Goal: Transaction & Acquisition: Register for event/course

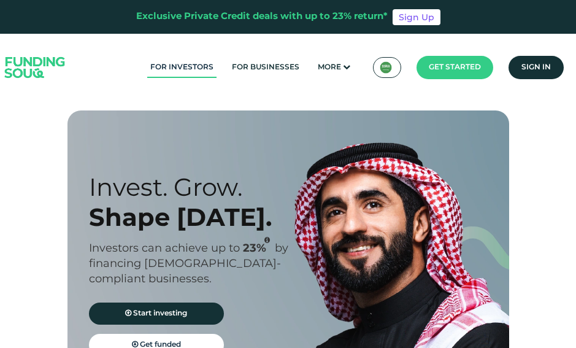
click at [176, 72] on link "For Investors" at bounding box center [181, 68] width 69 height 20
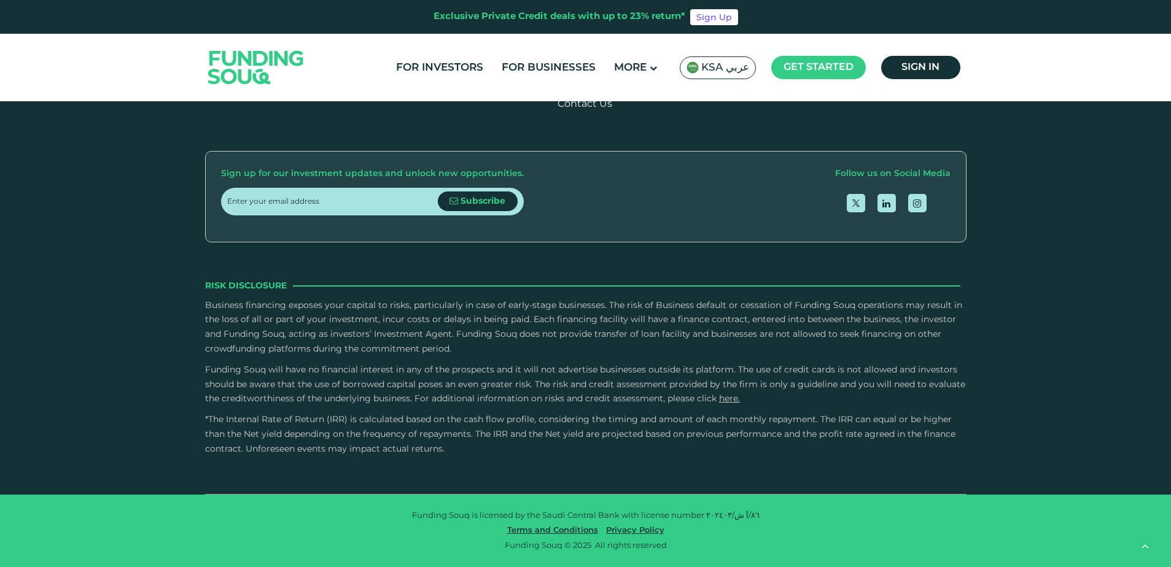
scroll to position [1864, 0]
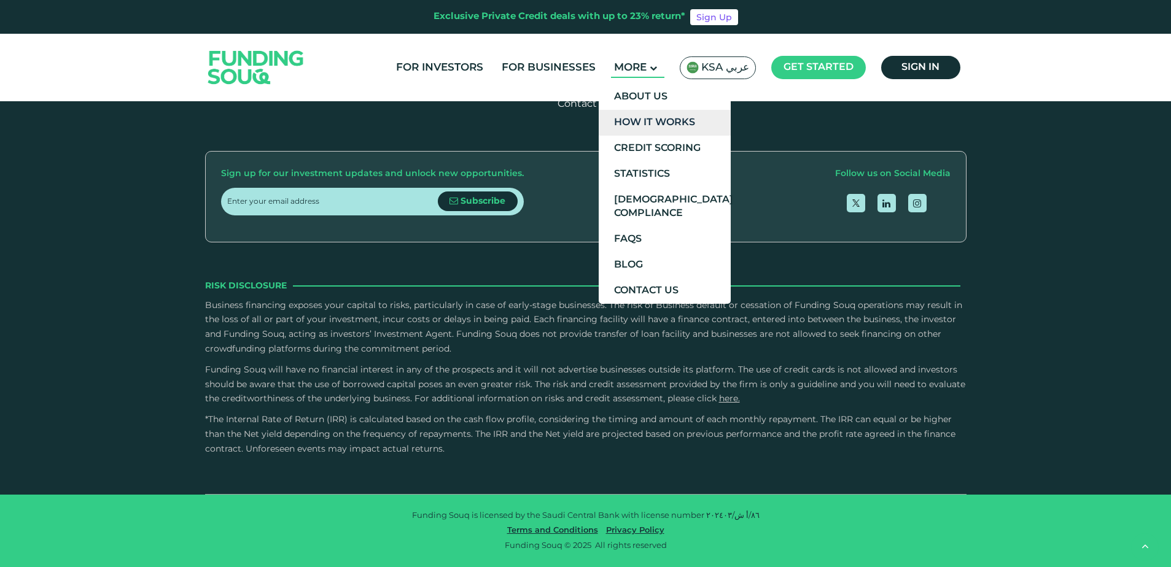
click at [576, 124] on link "How It Works" at bounding box center [665, 123] width 132 height 26
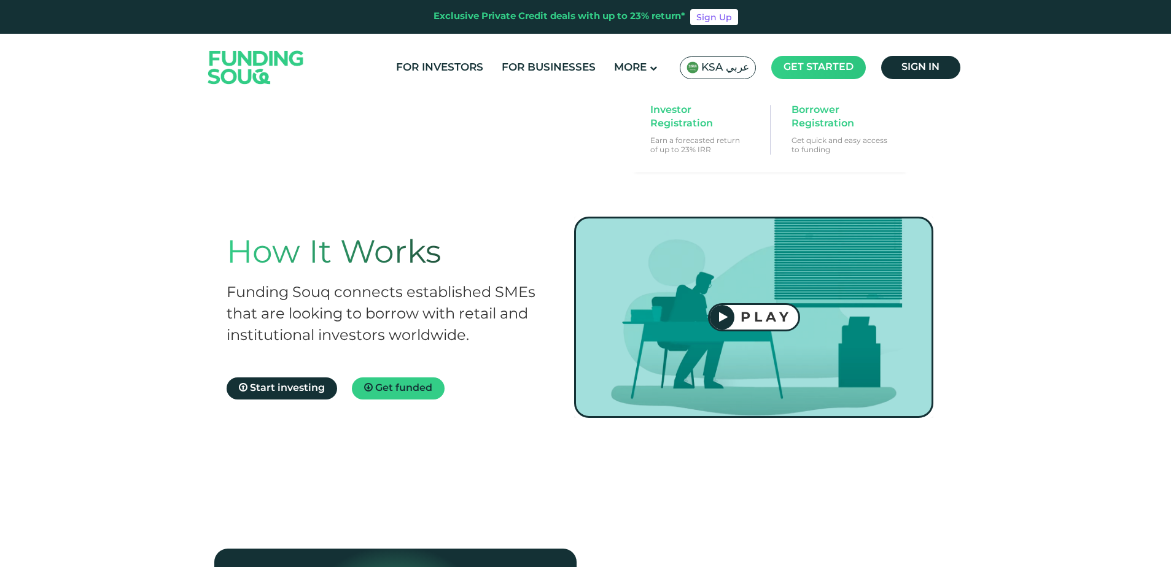
click at [832, 71] on span "Get started" at bounding box center [818, 67] width 70 height 9
click at [713, 134] on link "Investor Registration Earn a forecasted return of up to 23% IRR" at bounding box center [699, 129] width 110 height 63
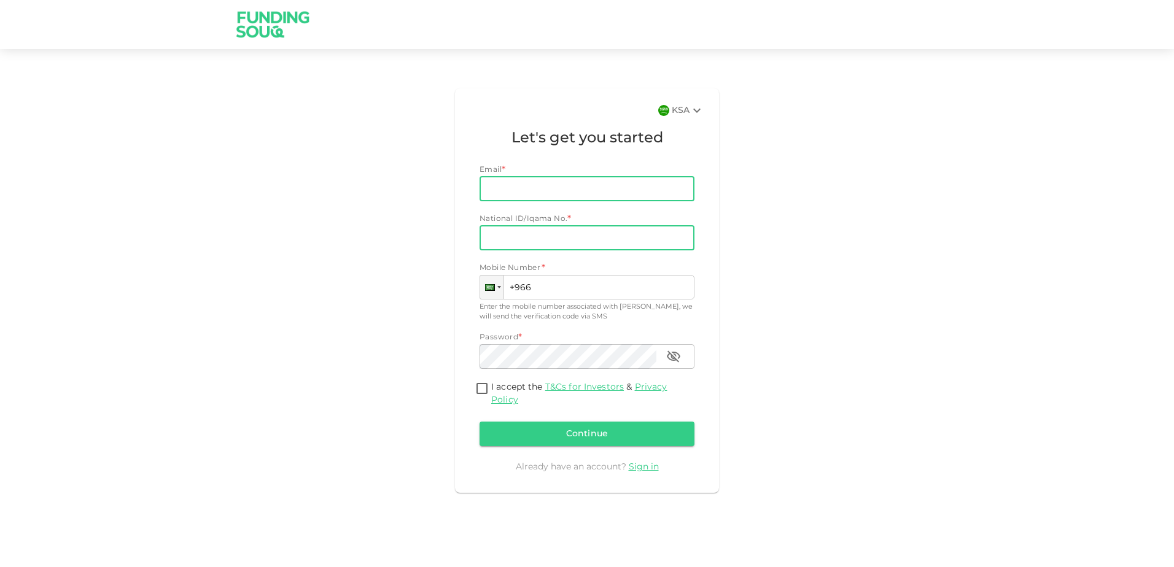
type input "shaban.awili@gmail.com"
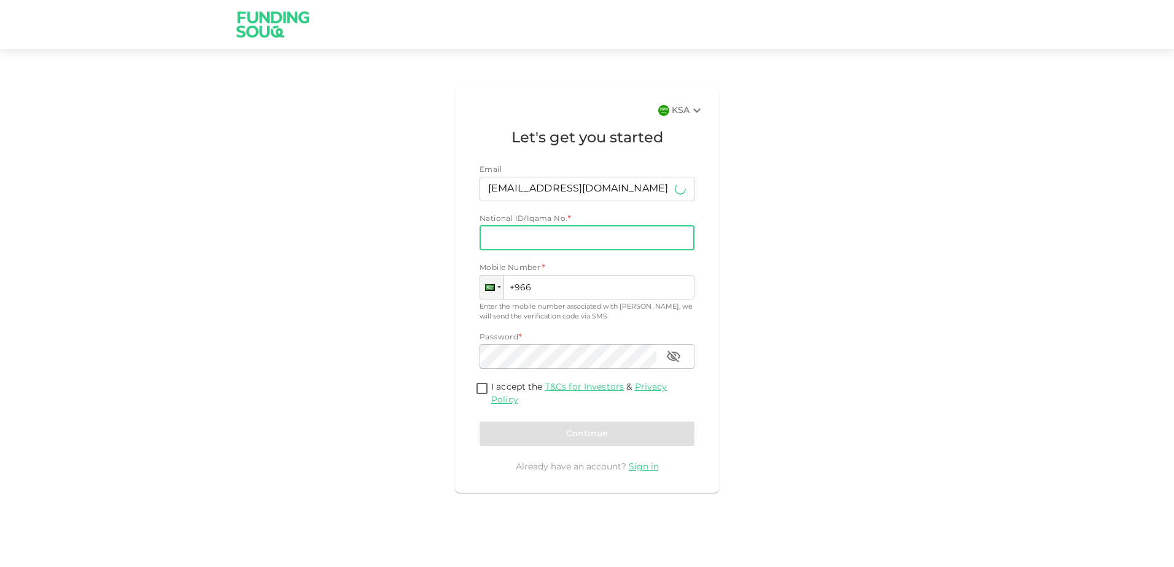
click at [508, 239] on input "National ID/Iqama No." at bounding box center [586, 238] width 215 height 25
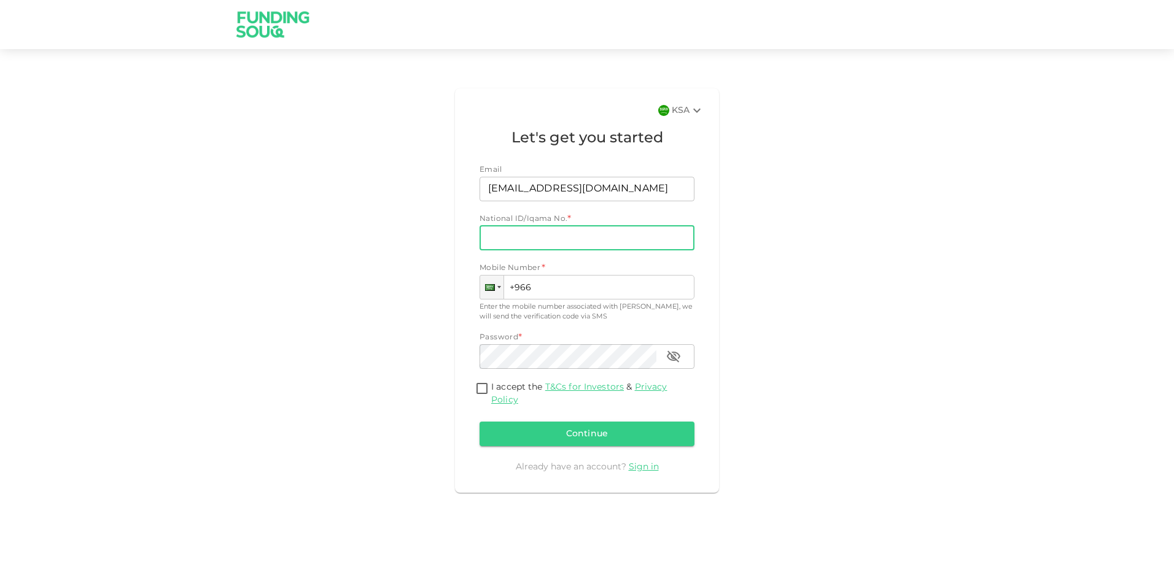
type input "2562510673"
click at [545, 289] on input "+966" at bounding box center [586, 287] width 215 height 25
type input "+966 559 001 774"
click at [481, 387] on input "I accept the T&Cs for Investors & Privacy Policy" at bounding box center [482, 389] width 18 height 17
checkbox input "true"
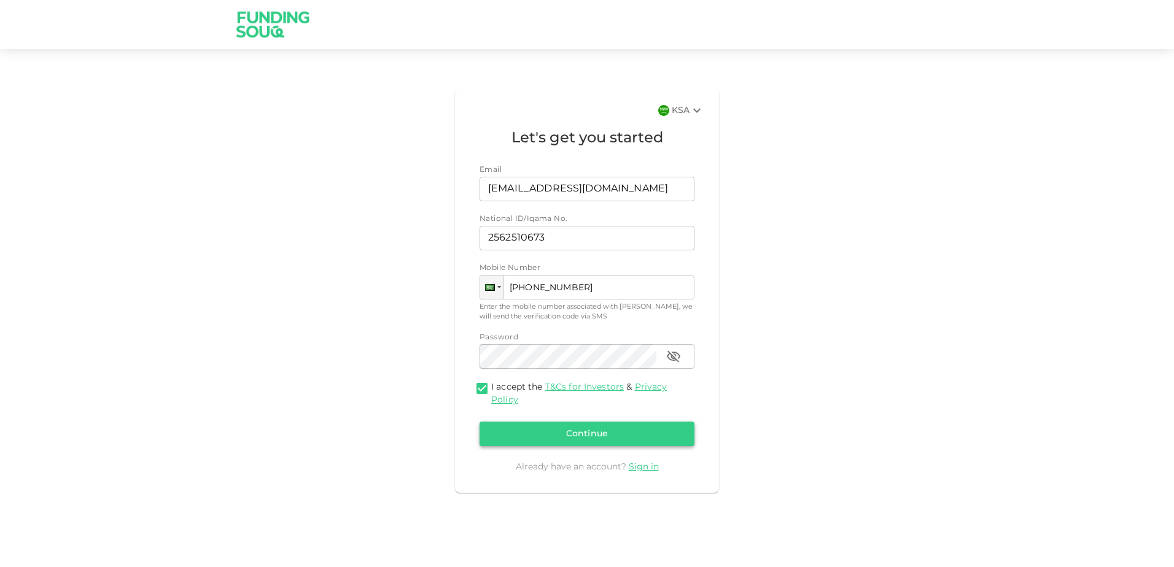
click at [538, 434] on button "Continue" at bounding box center [586, 434] width 215 height 25
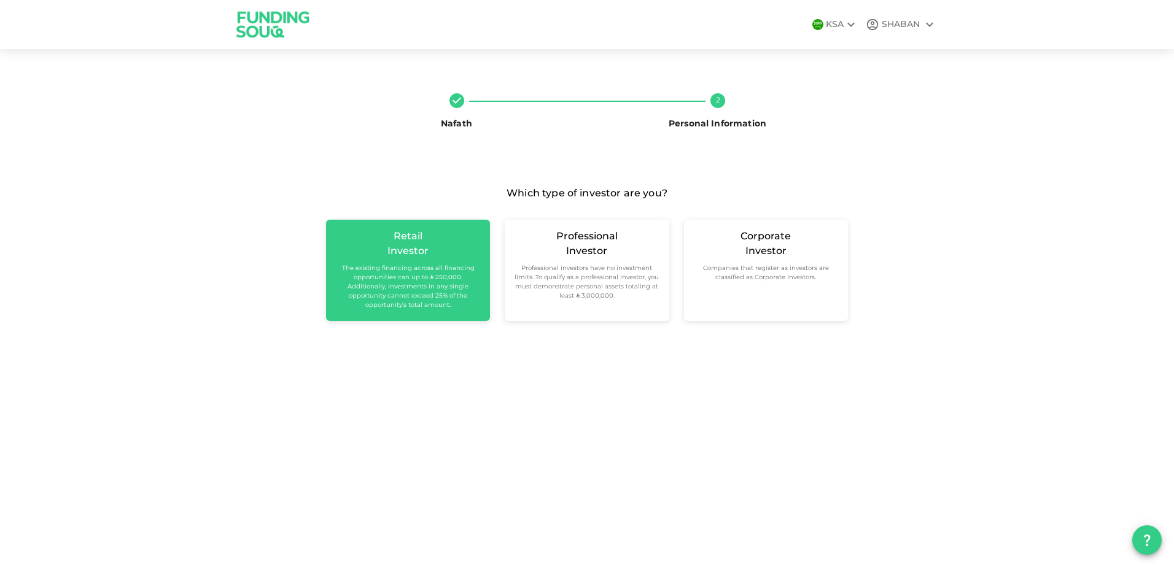
click at [421, 311] on div "Retail Investor The existing financing across all financing opportunities can u…" at bounding box center [408, 270] width 164 height 101
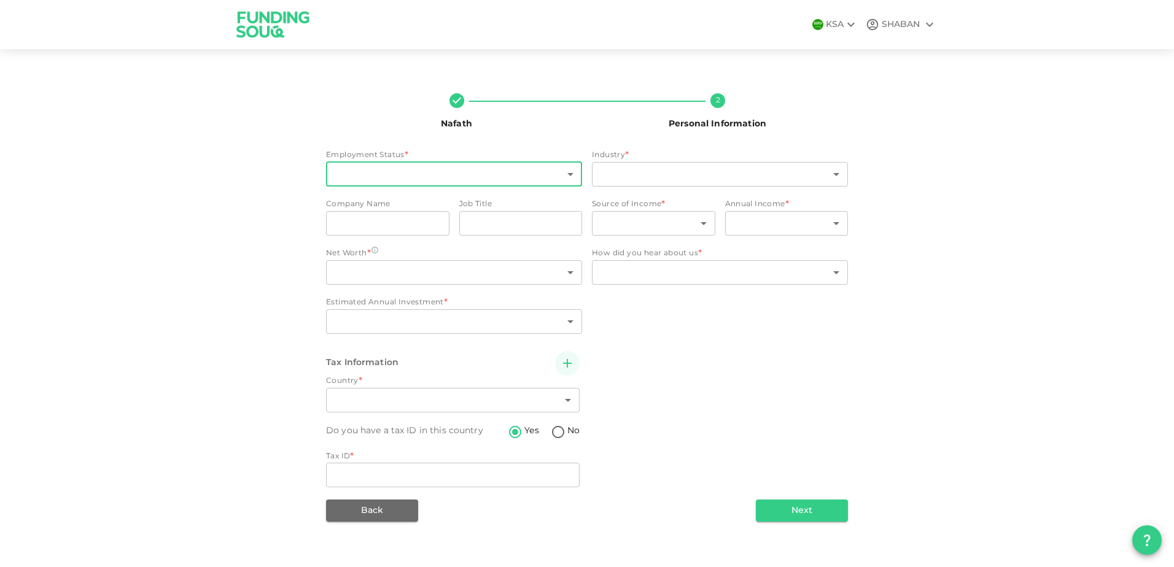
click at [470, 178] on body "KSA SHABAN Nafath 2 Personal Information Employment Status * ​ ​ Industry * ​ ​…" at bounding box center [587, 283] width 1174 height 567
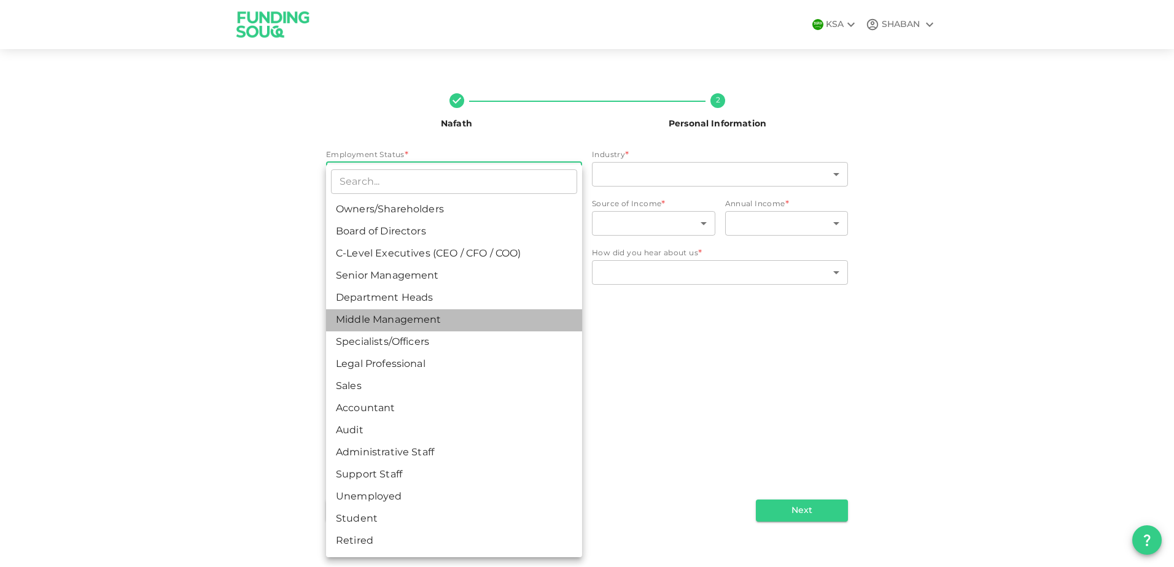
click at [397, 328] on li "Middle Management" at bounding box center [454, 320] width 256 height 22
type input "6"
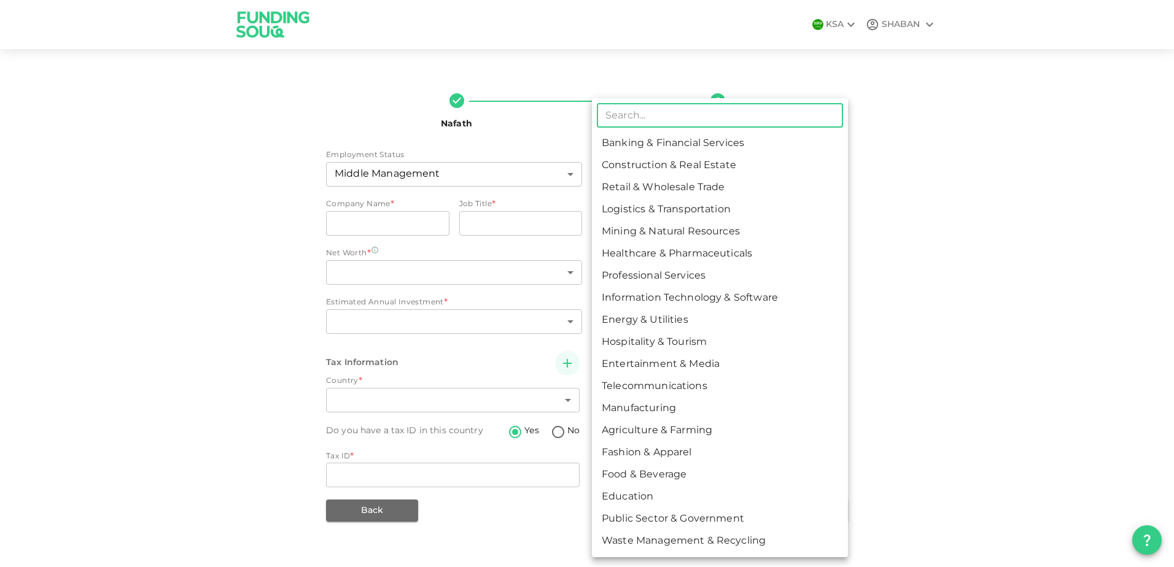
click at [660, 170] on body "KSA SHABAN Nafath 2 Personal Information Employment Status Middle Management 6 …" at bounding box center [587, 283] width 1174 height 567
click at [627, 319] on li "Energy & Utilities" at bounding box center [720, 320] width 256 height 22
type input "9"
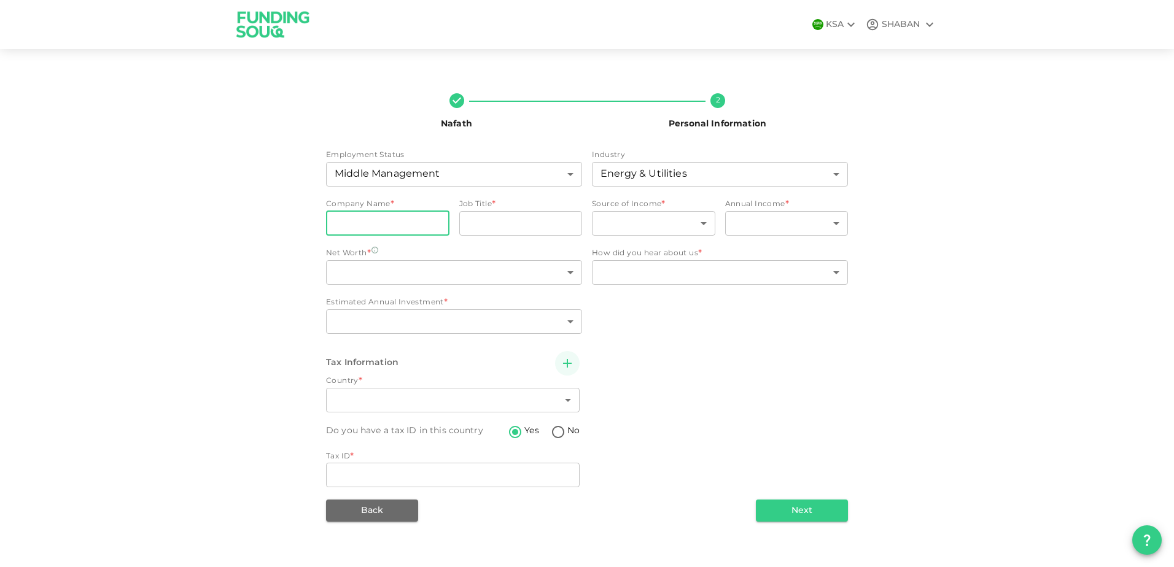
click at [400, 227] on input "companyName" at bounding box center [387, 223] width 123 height 25
type input "NEOM"
click at [500, 229] on input "jobTitle" at bounding box center [520, 223] width 123 height 25
type input "RENEWABLE ENERGY CONNECTIONS"
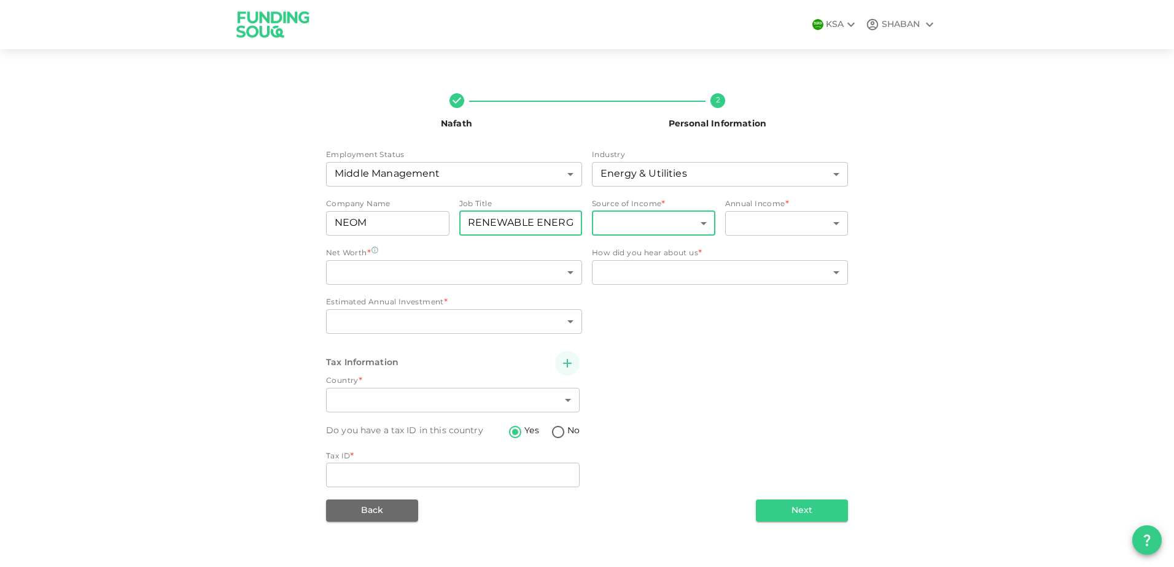
click at [682, 223] on body "KSA SHABAN Nafath 2 Personal Information Employment Status Middle Management 6 …" at bounding box center [587, 283] width 1174 height 567
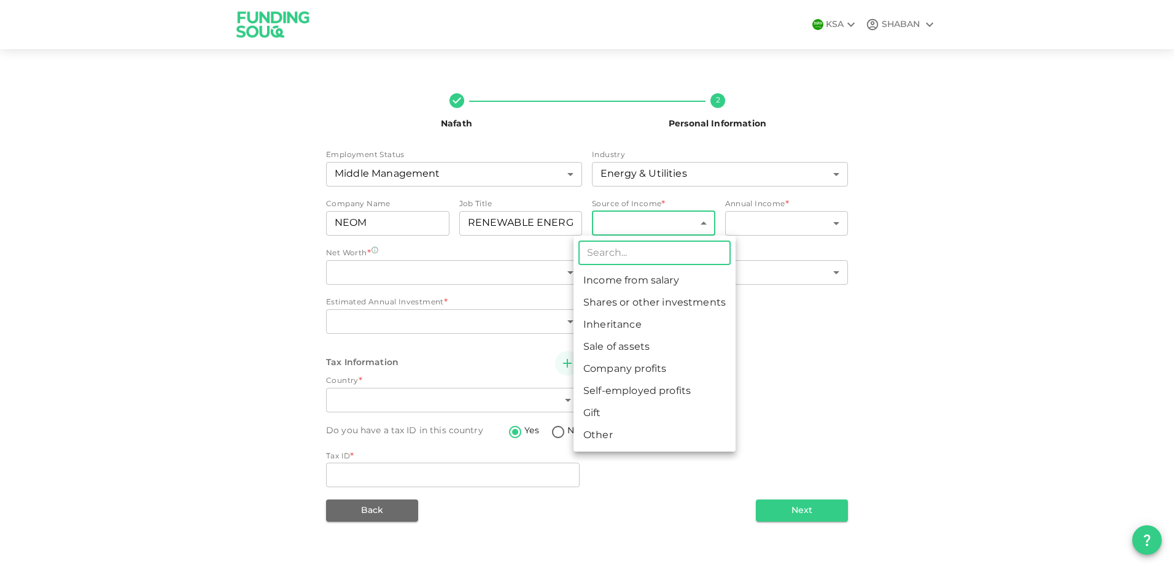
click at [666, 282] on li "Income from salary" at bounding box center [654, 281] width 162 height 22
type input "1"
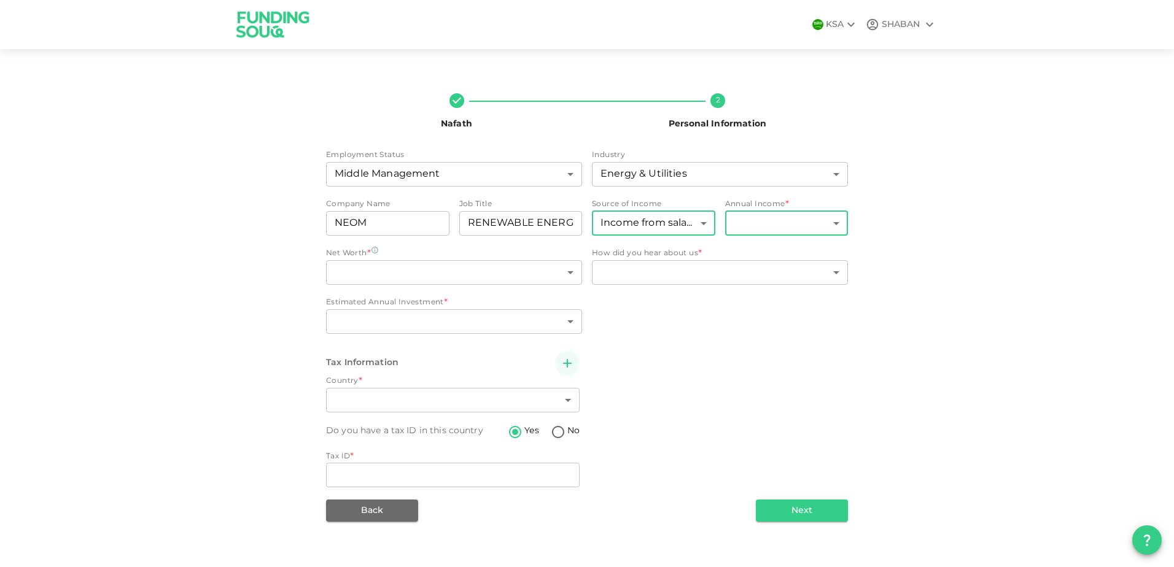
click at [780, 221] on body "KSA SHABAN Nafath 2 Personal Information Employment Status Middle Management 6 …" at bounding box center [587, 283] width 1174 height 567
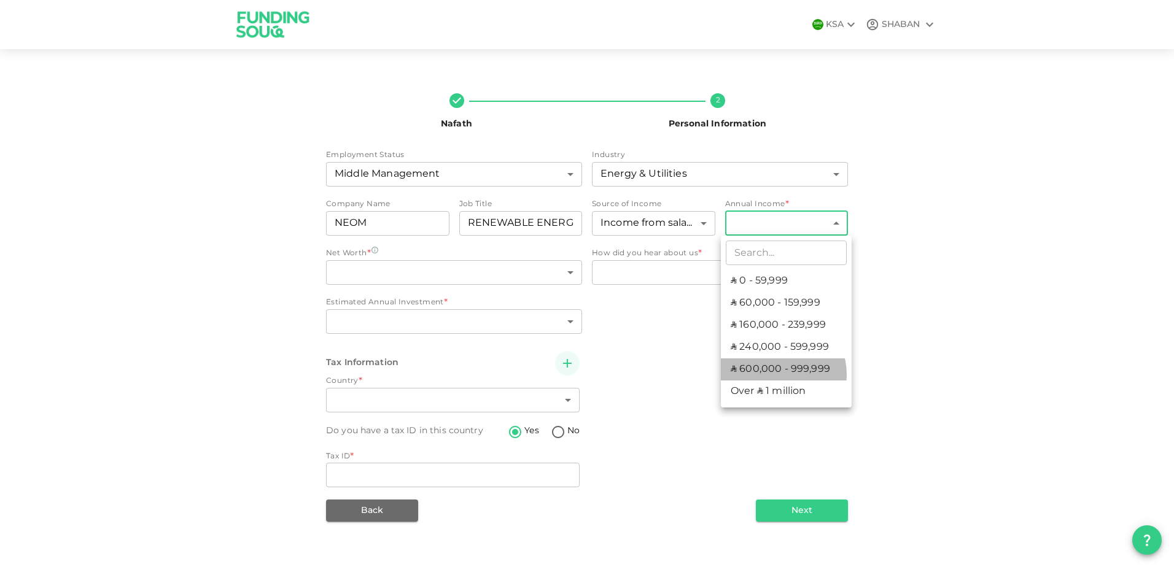
click at [777, 374] on li "ʢ 600,000 - 999,999" at bounding box center [786, 369] width 131 height 22
type input "5"
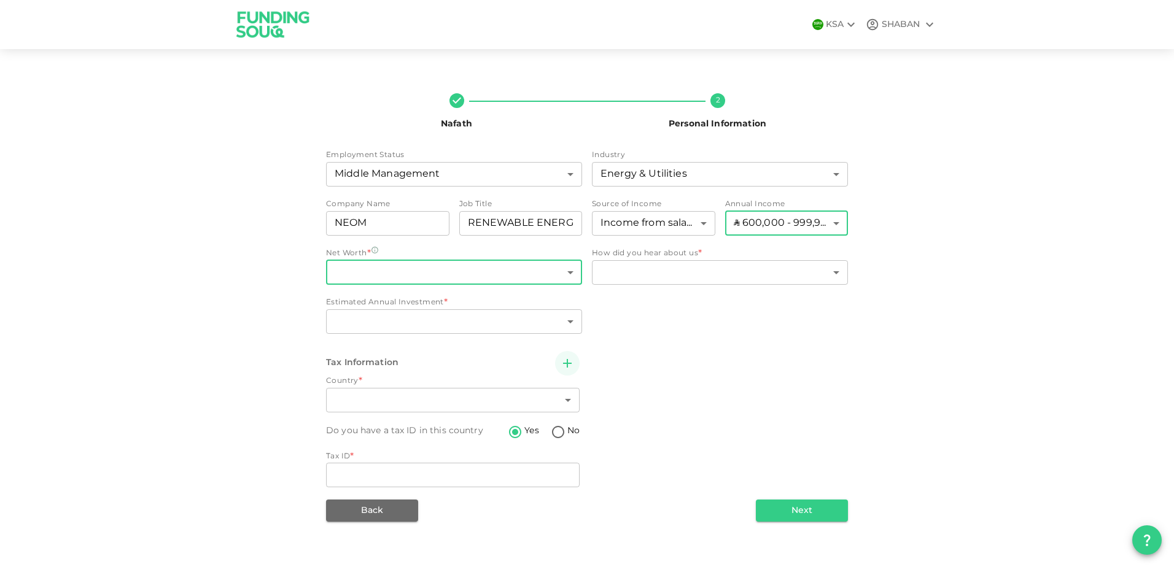
click at [390, 277] on body "KSA SHABAN Nafath 2 Personal Information Employment Status Middle Management 6 …" at bounding box center [587, 283] width 1174 height 567
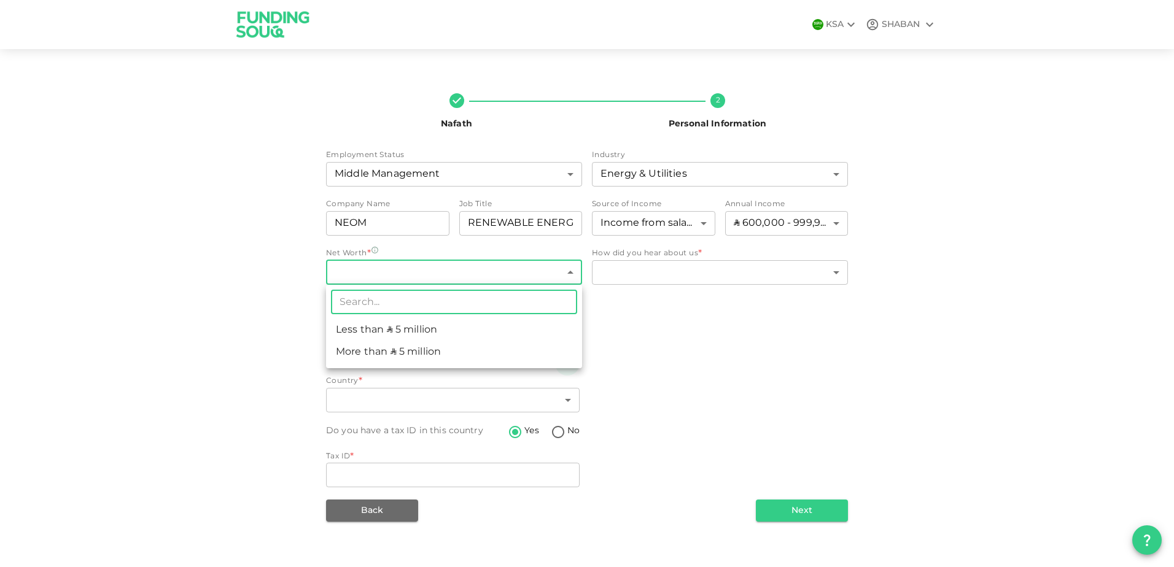
click at [386, 335] on li "Less than ʢ 5 million" at bounding box center [454, 330] width 256 height 22
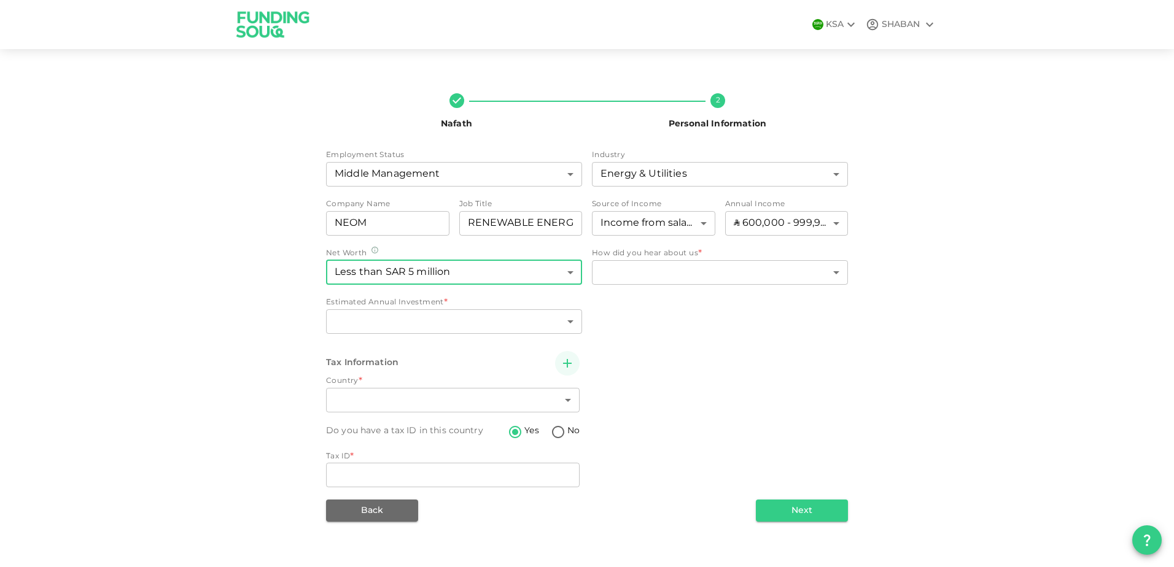
type input "1"
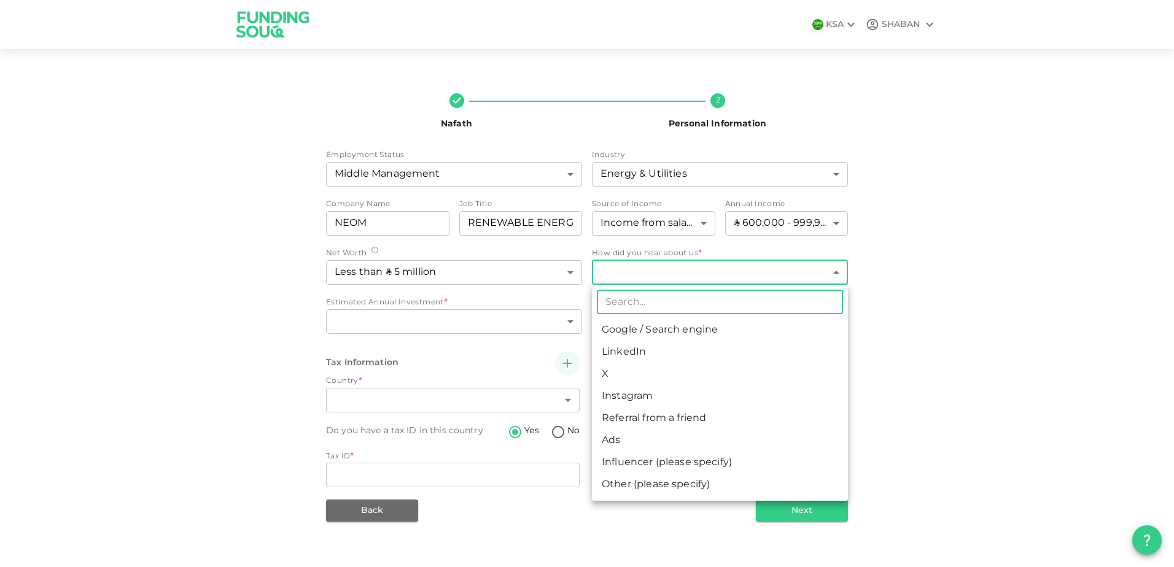
click at [713, 273] on body "KSA SHABAN Nafath 2 Personal Information Employment Status Middle Management 6 …" at bounding box center [587, 283] width 1174 height 567
click at [676, 334] on li "Google / Search engine" at bounding box center [720, 330] width 256 height 22
type input "1"
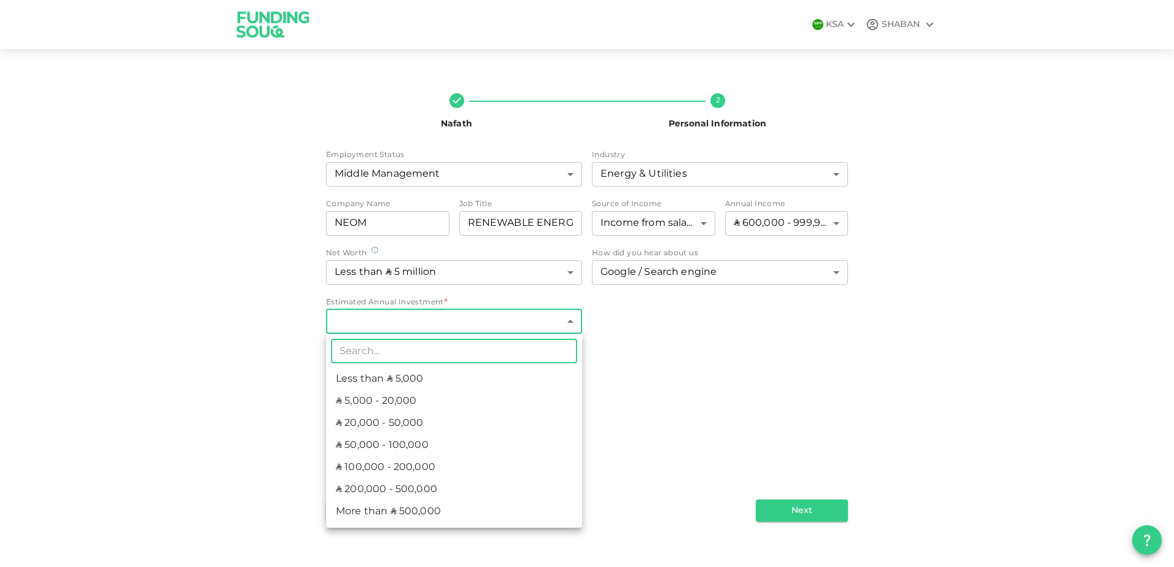
click at [460, 330] on body "KSA SHABAN Nafath 2 Personal Information Employment Status Middle Management 6 …" at bounding box center [587, 283] width 1174 height 567
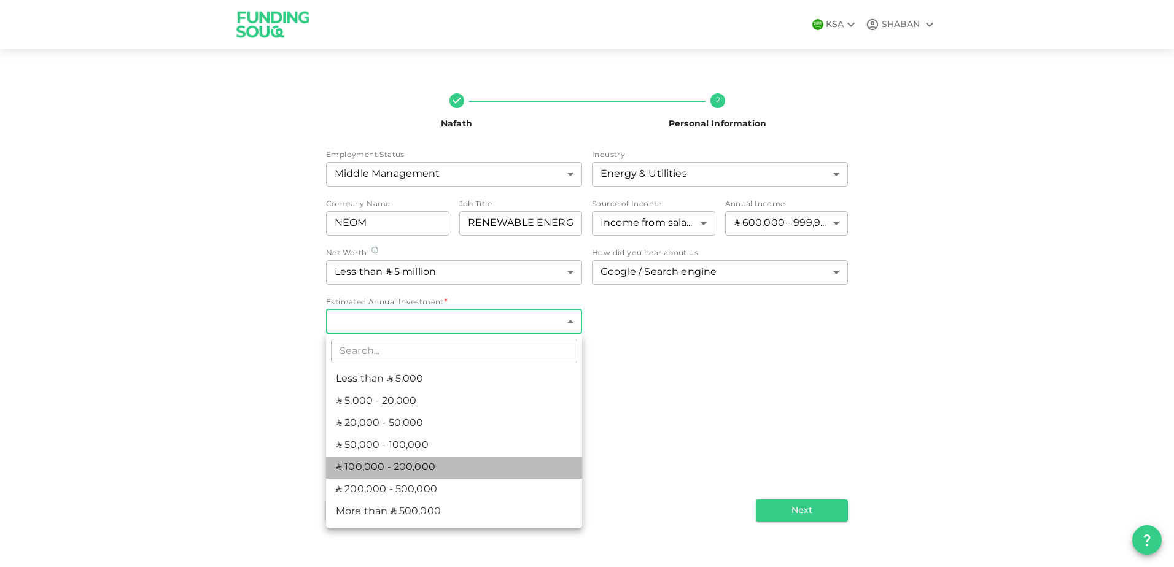
click at [391, 468] on li "ʢ 100,000 - 200,000" at bounding box center [454, 468] width 256 height 22
type input "5"
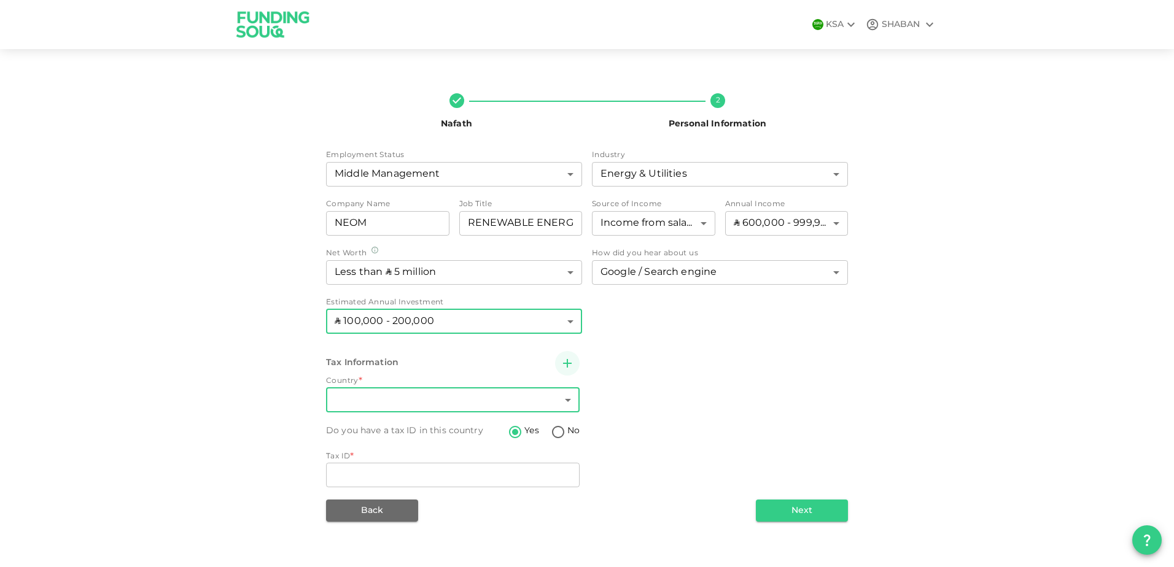
click at [468, 410] on body "KSA SHABAN Nafath 2 Personal Information Employment Status Middle Management 6 …" at bounding box center [587, 283] width 1174 height 567
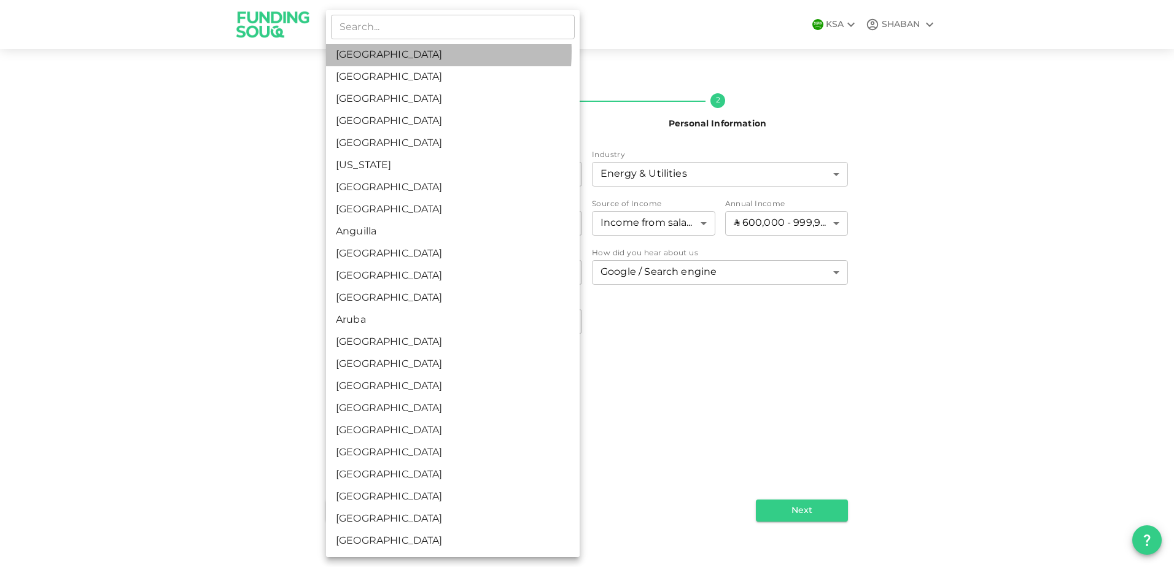
click at [378, 52] on li "Saudi Arabia" at bounding box center [453, 55] width 254 height 22
type input "1"
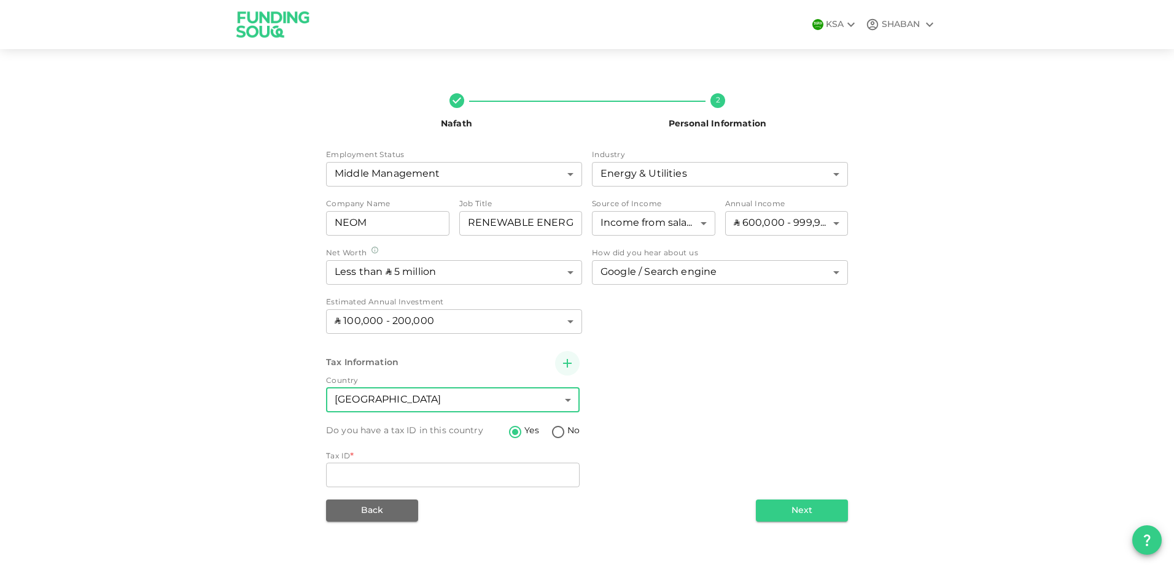
click at [559, 437] on input "No" at bounding box center [558, 433] width 18 height 17
radio input "true"
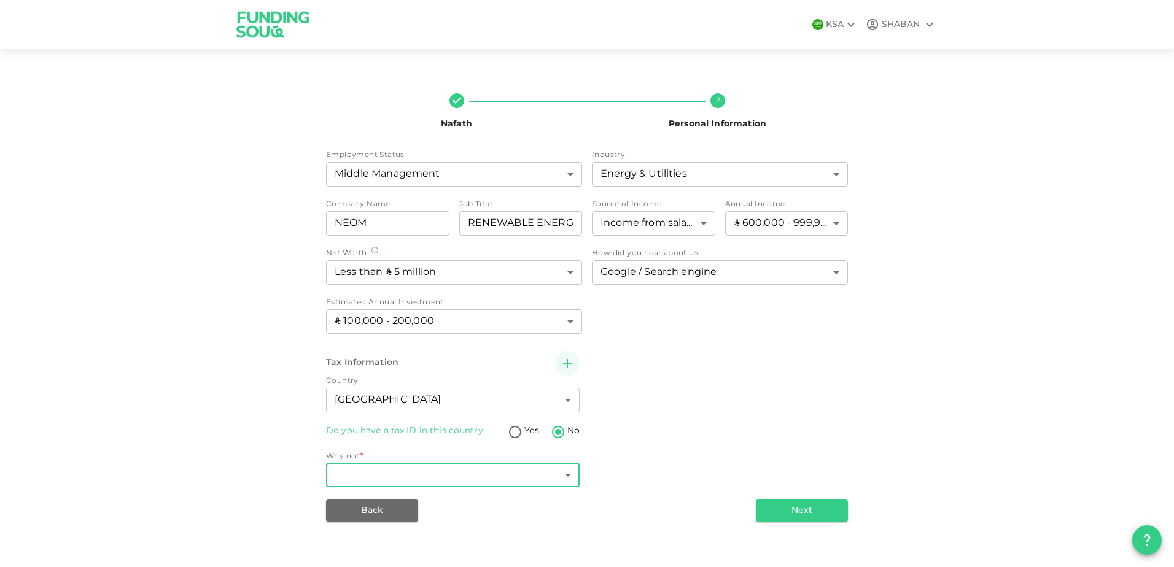
click at [569, 484] on body "KSA SHABAN Nafath 2 Personal Information Employment Status Middle Management 6 …" at bounding box center [587, 283] width 1174 height 567
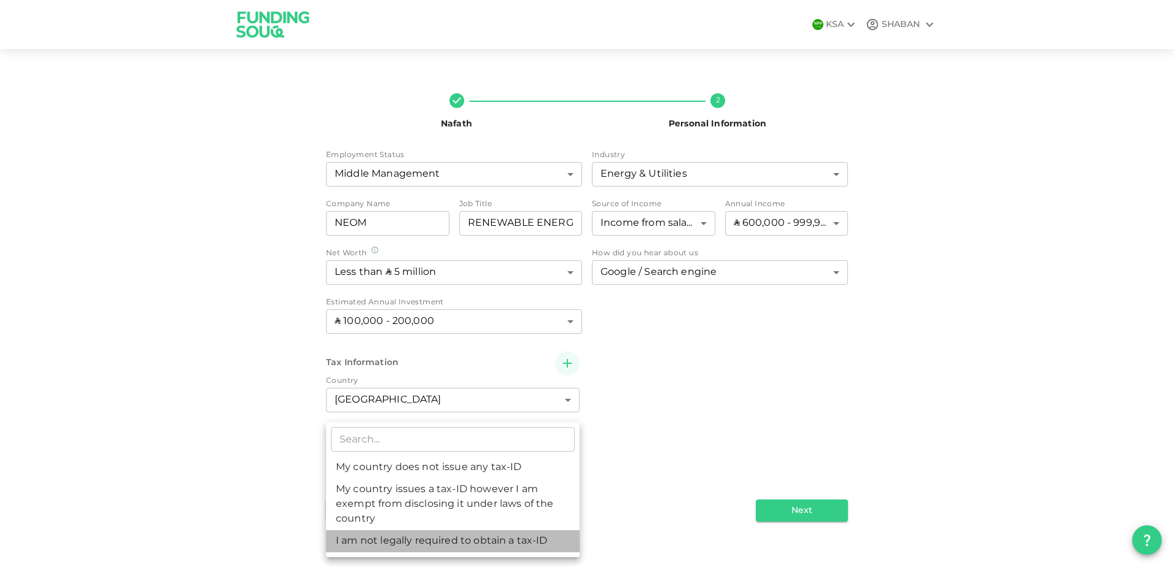
click at [518, 546] on li "I am not legally required to obtain a tax-ID" at bounding box center [453, 541] width 254 height 22
type input "3"
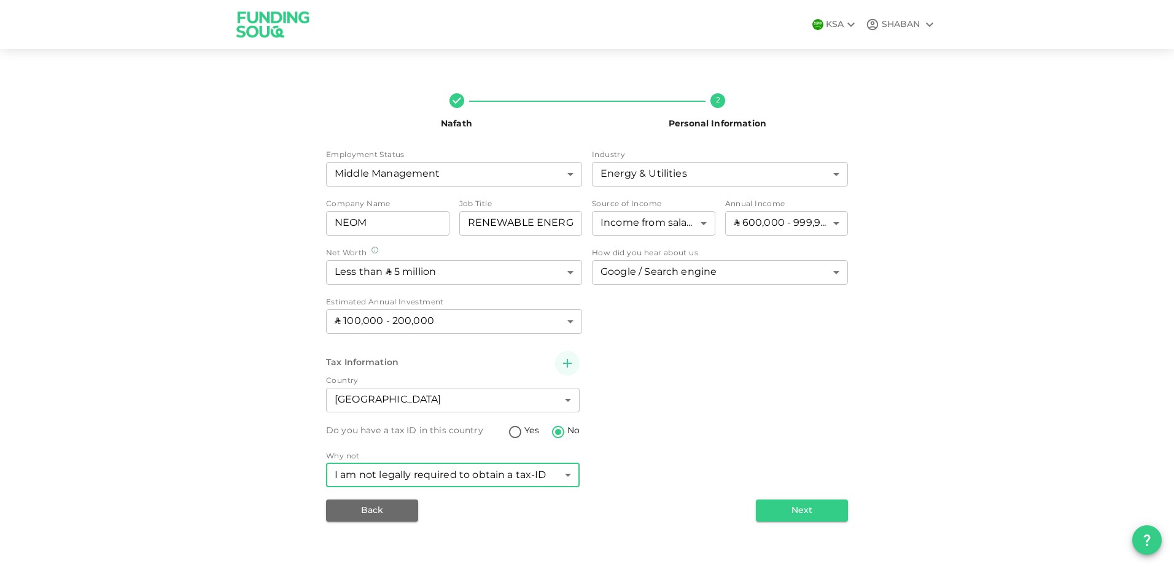
click at [806, 513] on button "Next" at bounding box center [802, 511] width 92 height 22
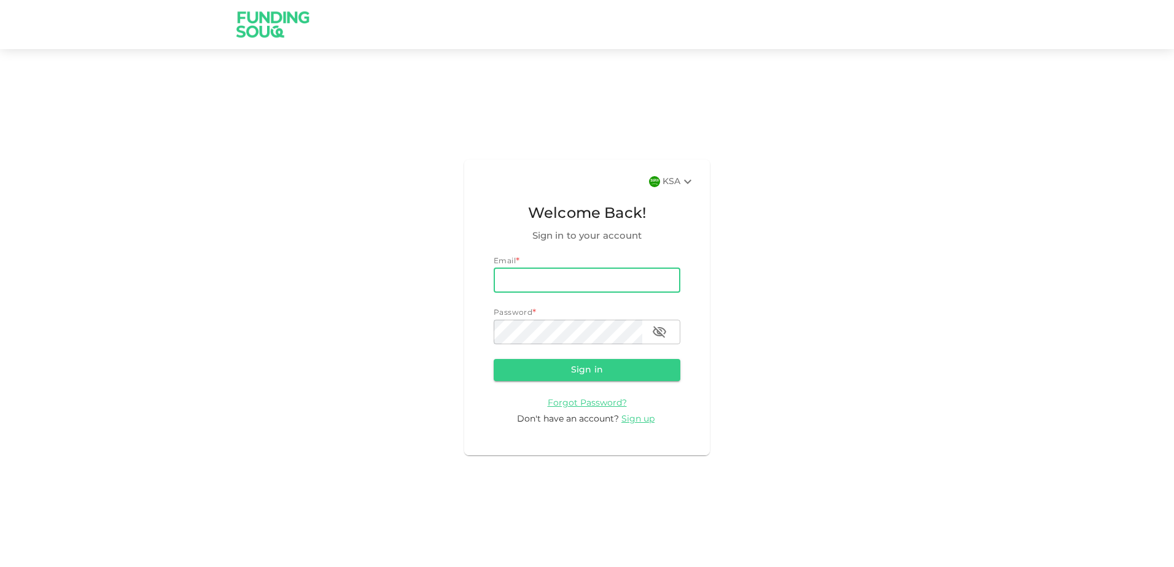
click at [516, 288] on input "email" at bounding box center [587, 280] width 187 height 25
type input "[EMAIL_ADDRESS][DOMAIN_NAME]"
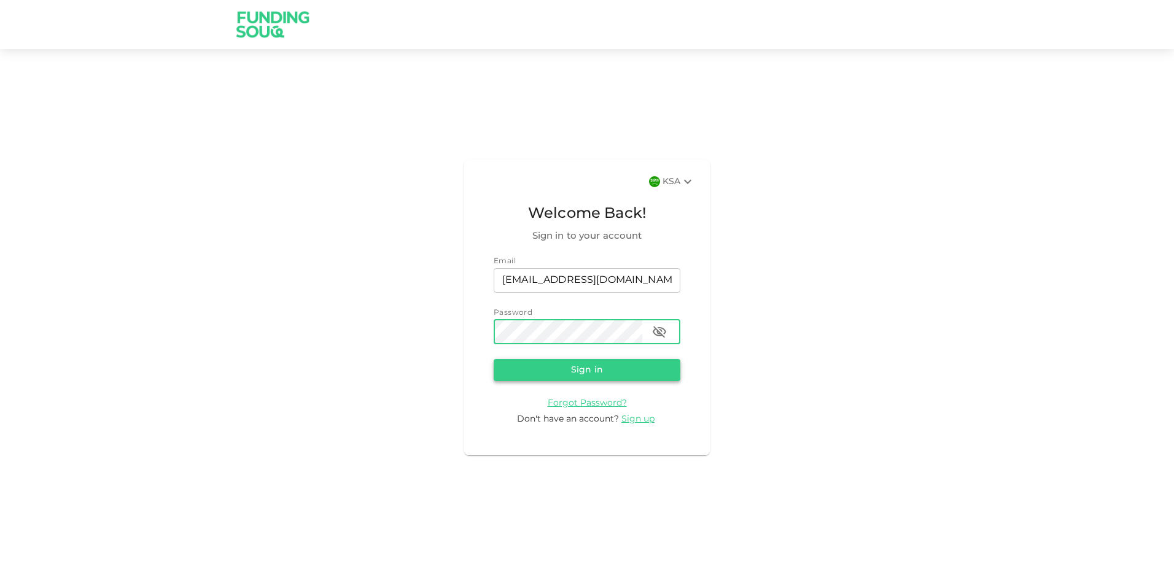
click at [548, 374] on button "Sign in" at bounding box center [587, 370] width 187 height 22
click at [661, 335] on icon "button" at bounding box center [659, 332] width 15 height 15
click at [563, 364] on button "Sign in" at bounding box center [587, 370] width 187 height 22
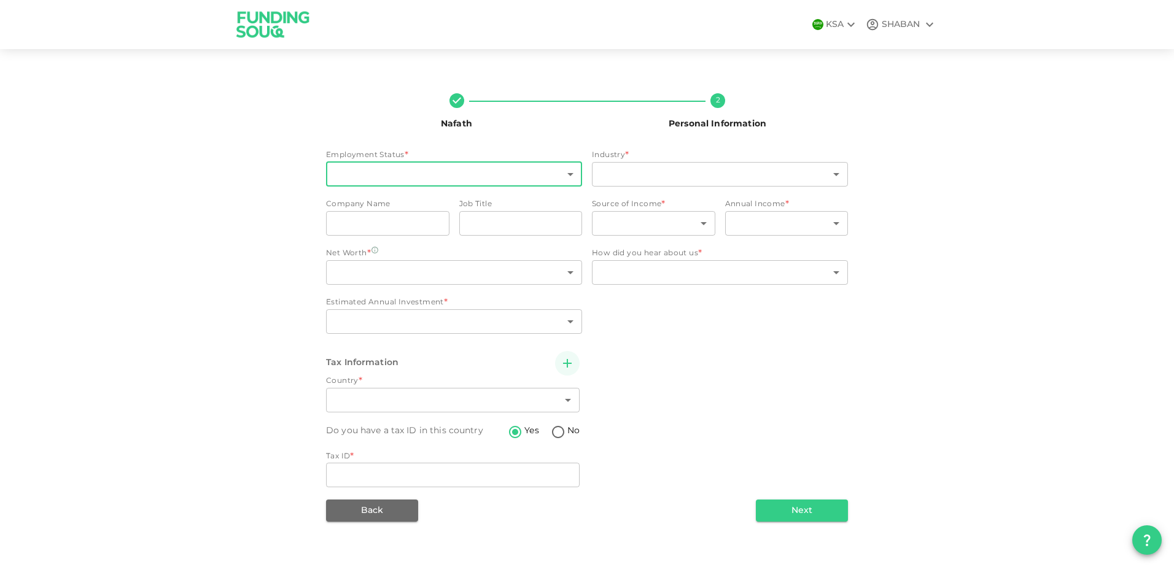
click at [573, 175] on body "KSA SHABAN Nafath 2 Personal Information Employment Status * ​ ​ Industry * ​ ​…" at bounding box center [587, 283] width 1174 height 567
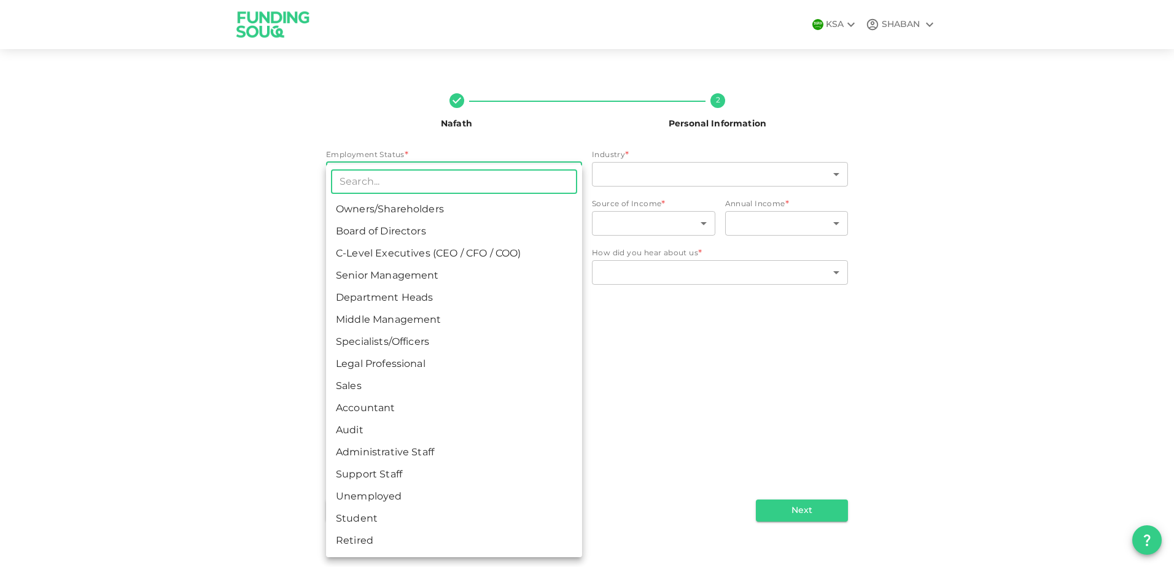
click at [573, 175] on input "text" at bounding box center [454, 181] width 246 height 25
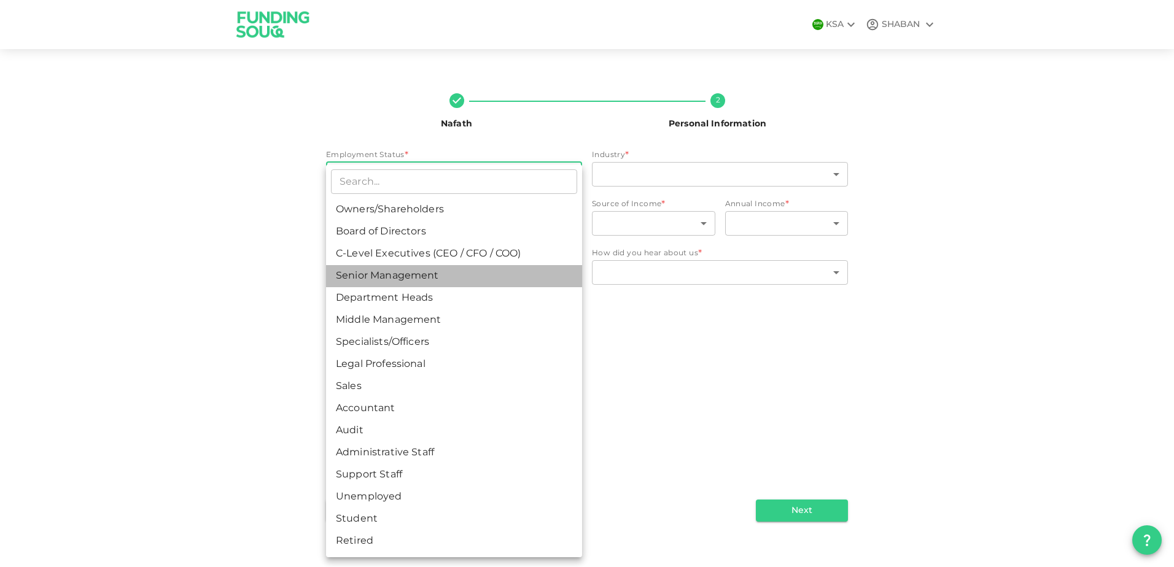
click at [428, 276] on li "Senior Management" at bounding box center [454, 276] width 256 height 22
type input "4"
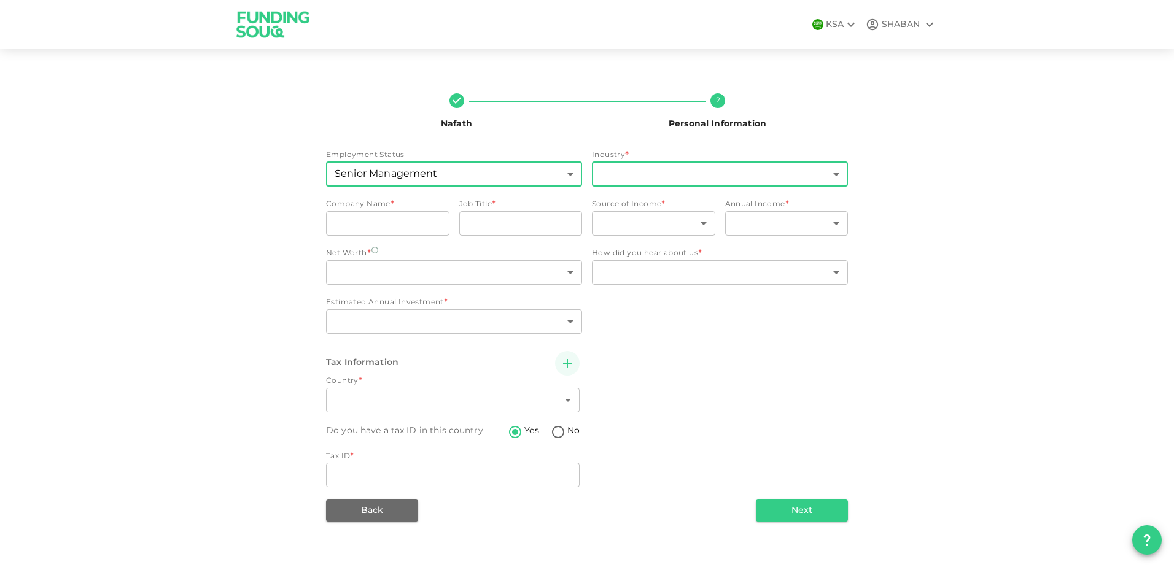
click at [660, 176] on body "KSA SHABAN Nafath 2 Personal Information Employment Status Senior Management 4 …" at bounding box center [587, 283] width 1174 height 567
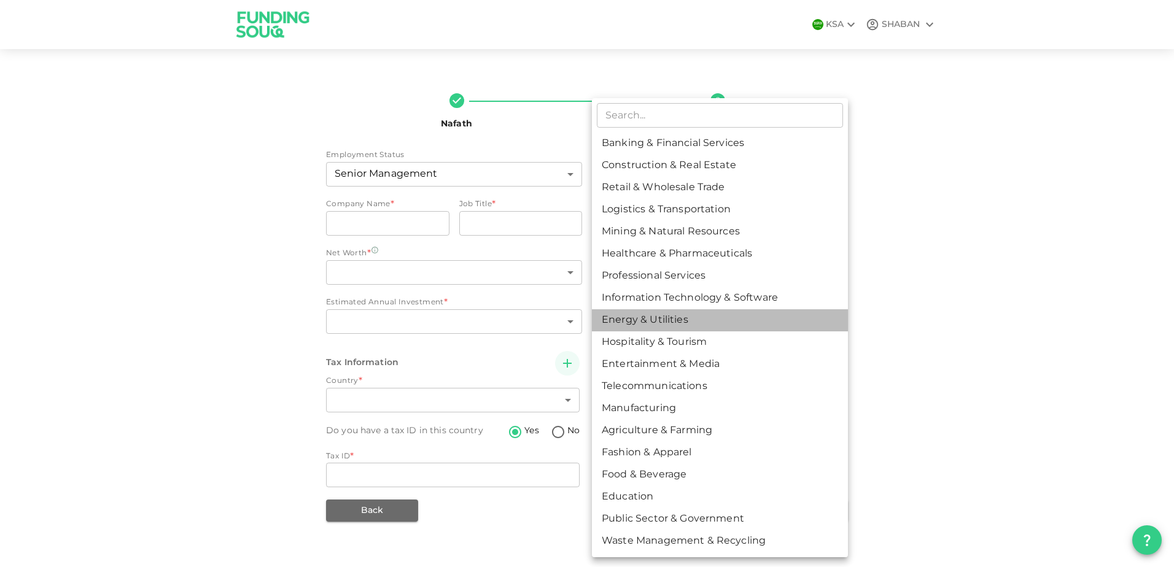
click at [632, 326] on li "Energy & Utilities" at bounding box center [720, 320] width 256 height 22
type input "9"
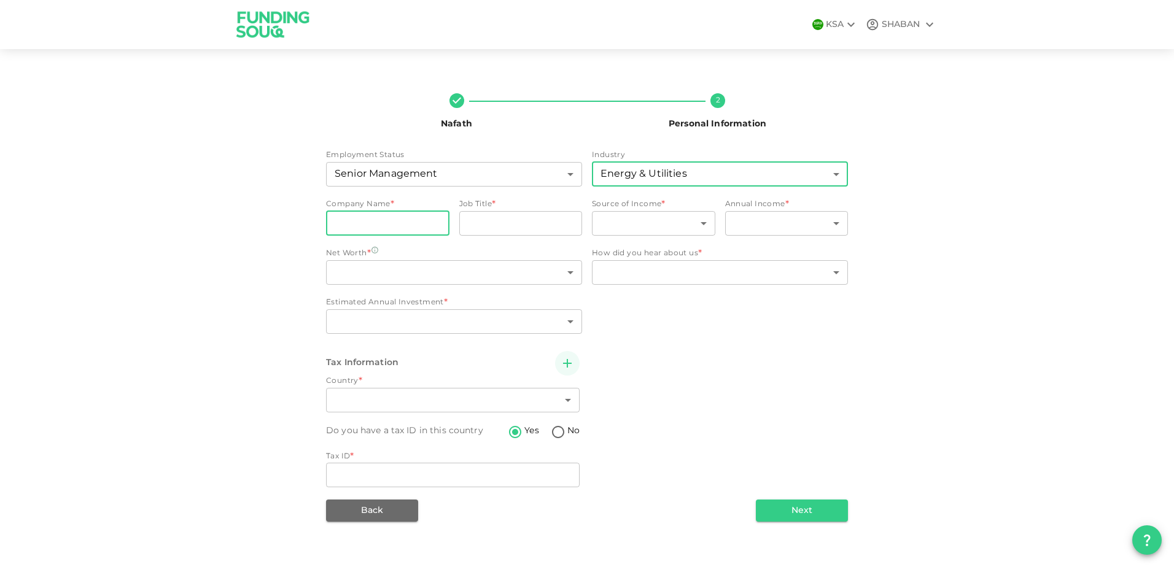
drag, startPoint x: 338, startPoint y: 212, endPoint x: 342, endPoint y: 218, distance: 6.6
click at [339, 212] on input "companyName" at bounding box center [387, 223] width 123 height 25
type input "NEOM"
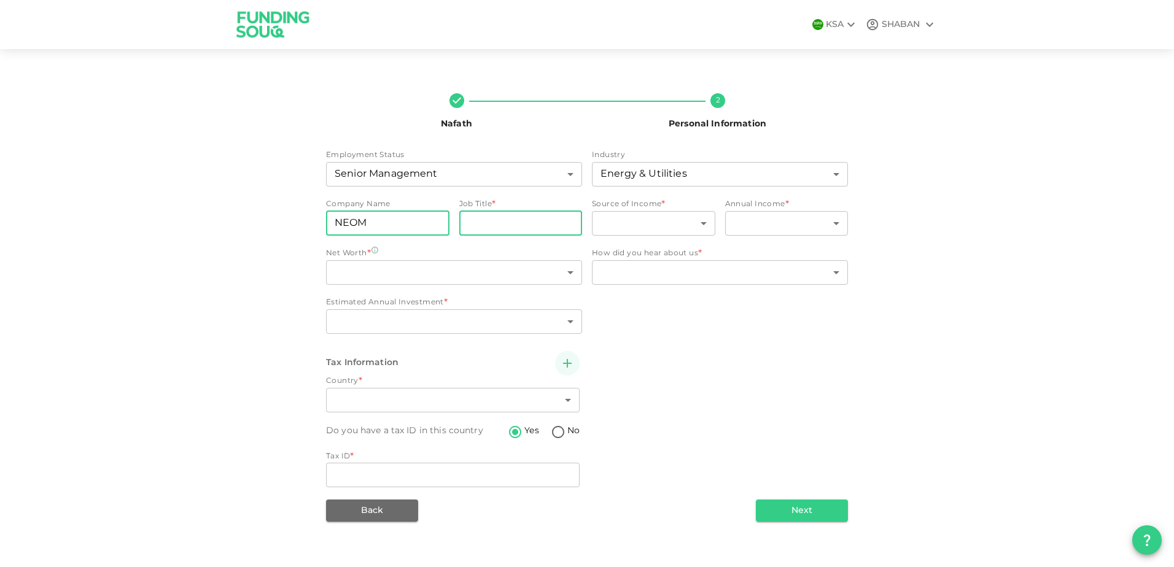
click at [544, 228] on input "jobTitle" at bounding box center [520, 223] width 123 height 25
type input "RENEWABLE ENERGY CONNECTIONS"
click at [660, 225] on body "KSA SHABAN Nafath 2 Personal Information Employment Status Senior Management 4 …" at bounding box center [587, 283] width 1174 height 567
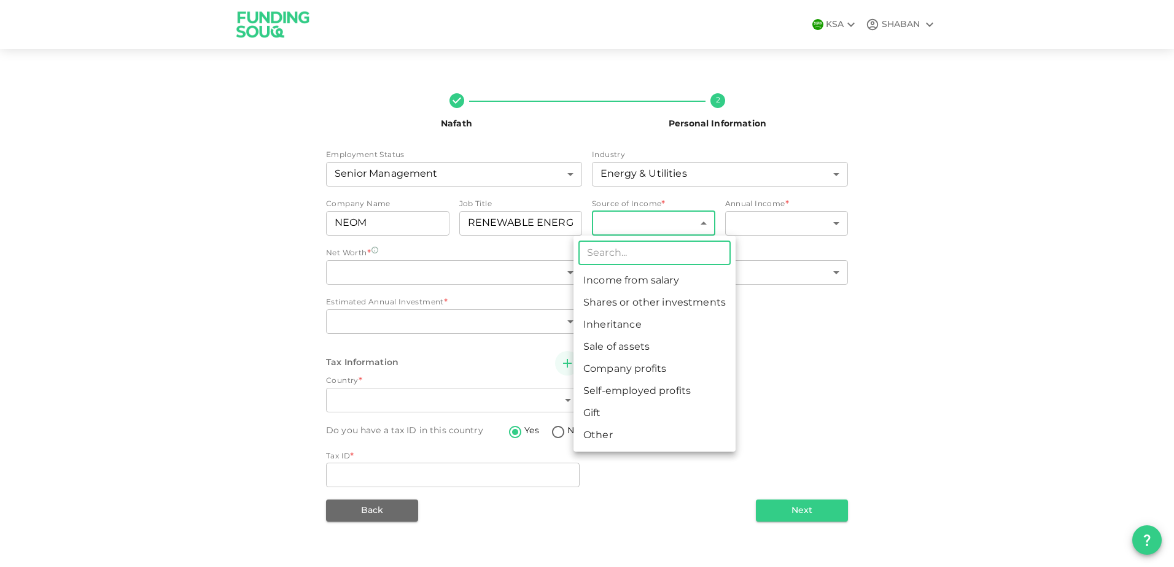
click at [657, 279] on li "Income from salary" at bounding box center [654, 281] width 162 height 22
type input "1"
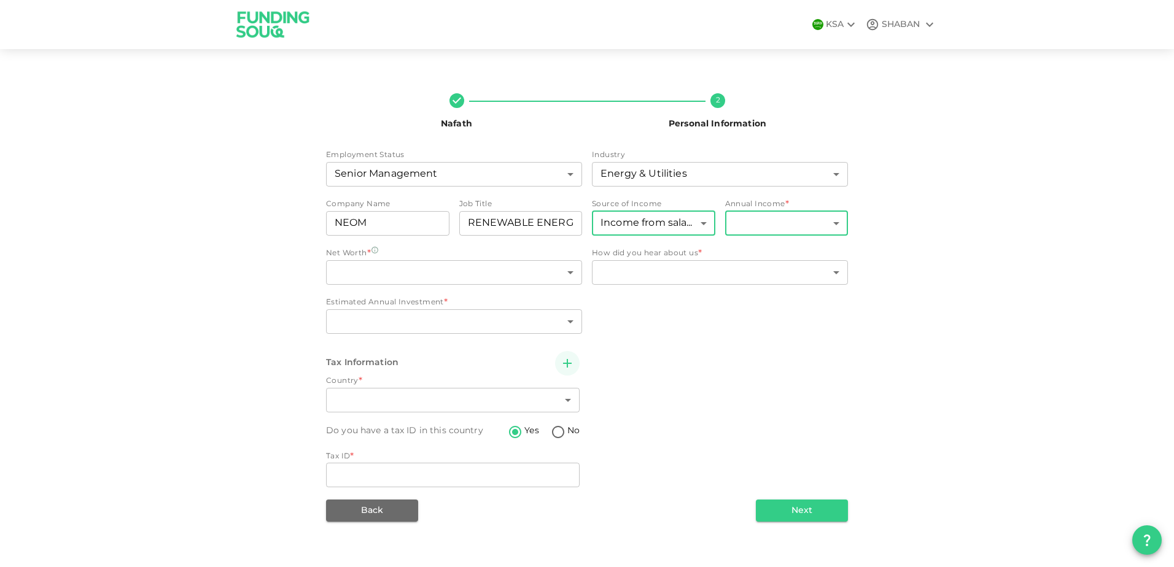
click at [742, 227] on body "KSA SHABAN Nafath 2 Personal Information Employment Status Senior Management 4 …" at bounding box center [587, 283] width 1174 height 567
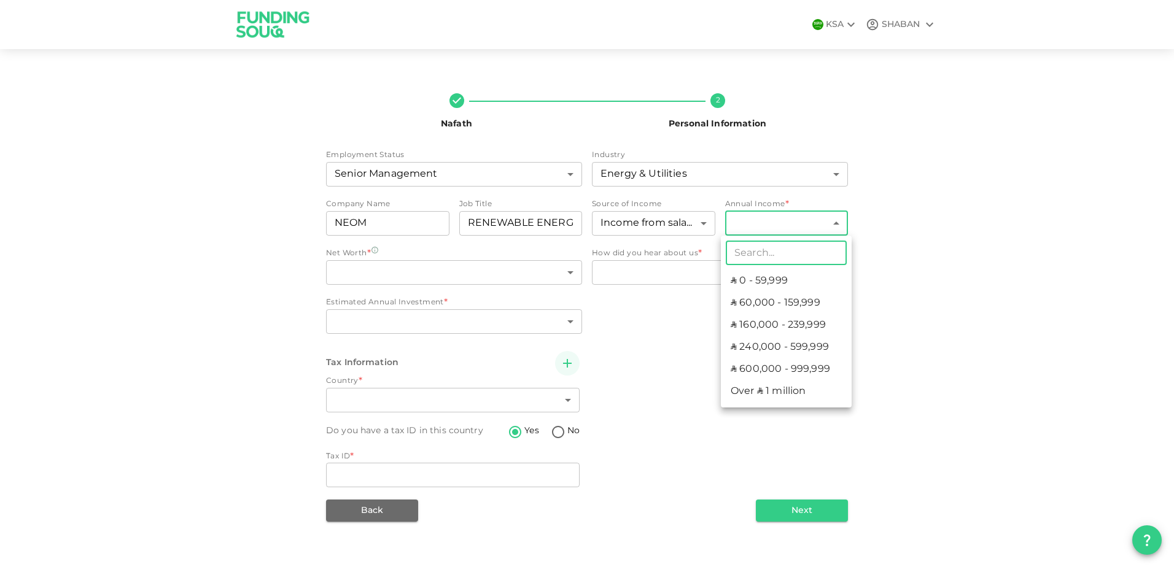
click at [773, 373] on li "ʢ 600,000 - 999,999" at bounding box center [786, 369] width 131 height 22
type input "5"
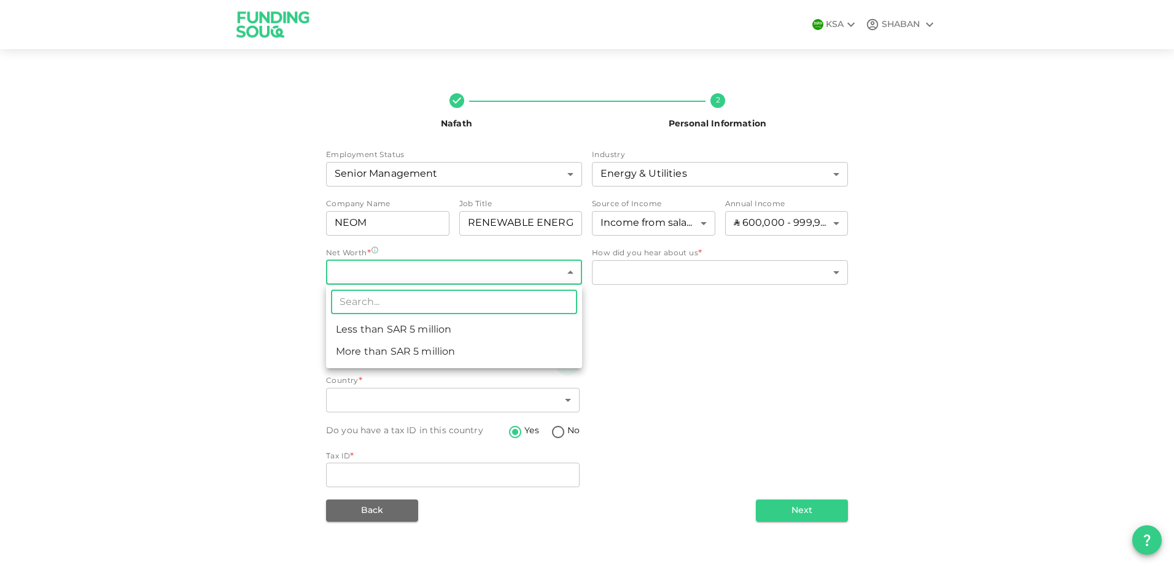
click at [402, 268] on body "KSA SHABAN Nafath 2 Personal Information Employment Status Senior Management 4 …" at bounding box center [587, 283] width 1174 height 567
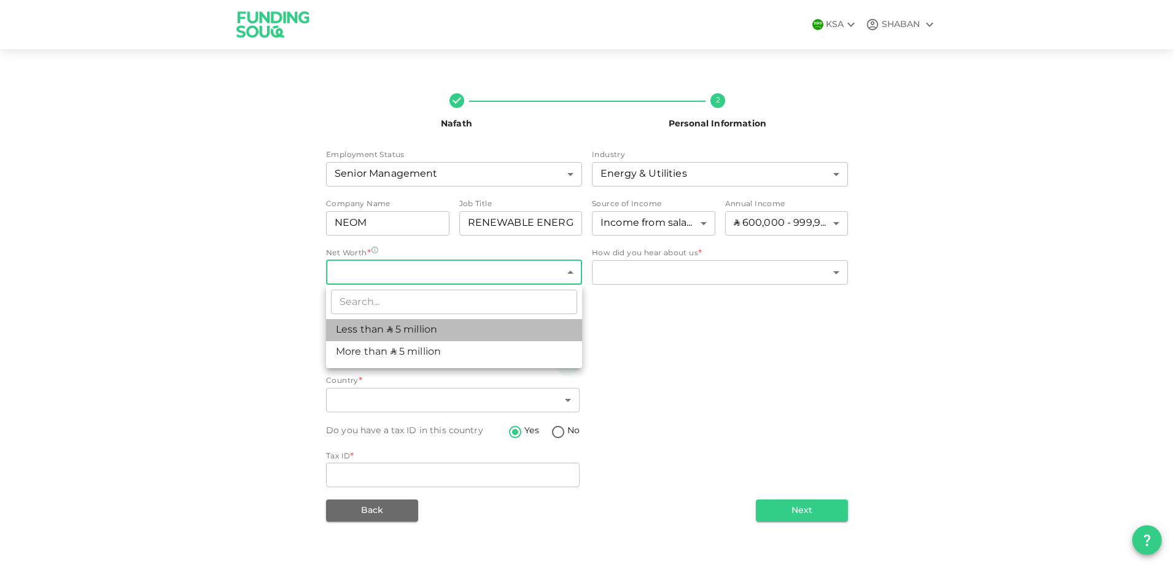
click at [392, 330] on li "Less than ʢ 5 million" at bounding box center [454, 330] width 256 height 22
type input "1"
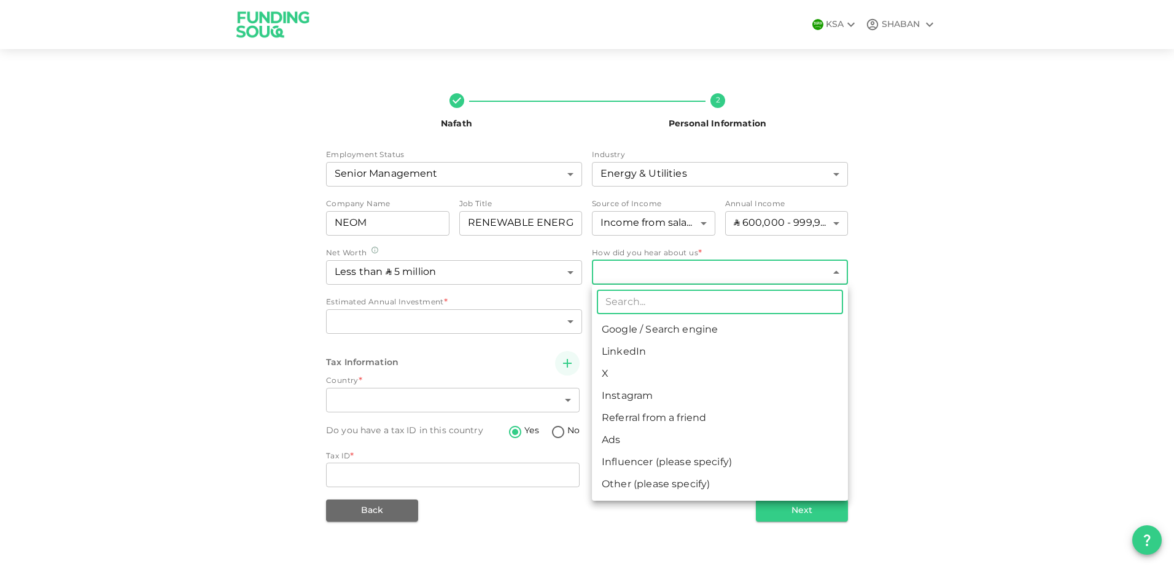
click at [664, 272] on body "KSA SHABAN Nafath 2 Personal Information Employment Status Senior Management 4 …" at bounding box center [587, 283] width 1174 height 567
click at [657, 336] on li "Google / Search engine" at bounding box center [720, 330] width 256 height 22
type input "1"
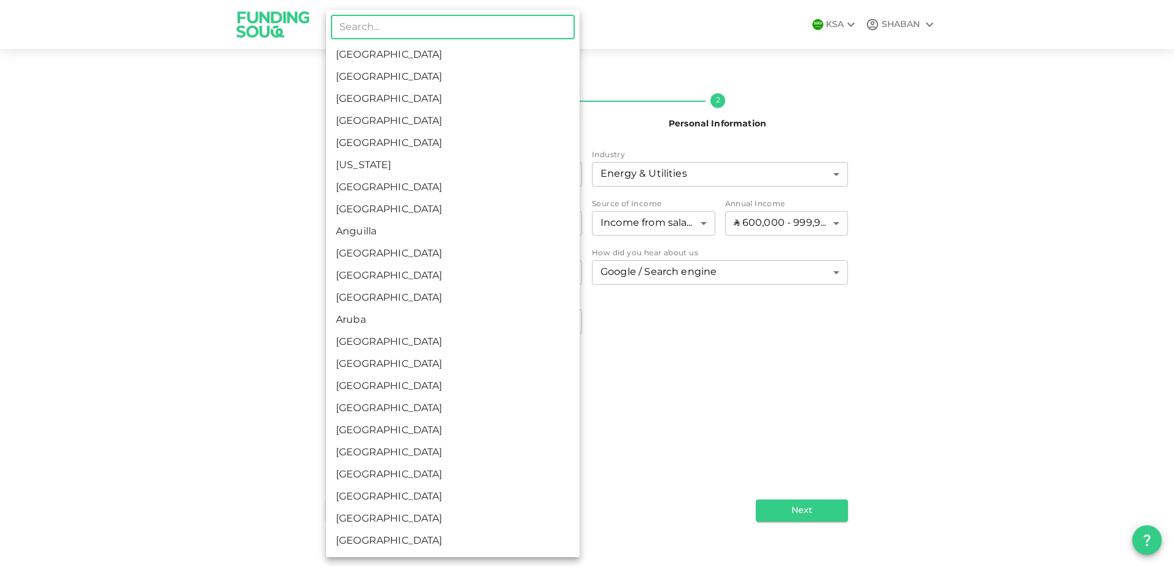
click at [408, 398] on body "KSA SHABAN Nafath 2 Personal Information Employment Status Senior Management 4 …" at bounding box center [587, 283] width 1174 height 567
click at [371, 51] on li "Saudi Arabia" at bounding box center [453, 55] width 254 height 22
type input "1"
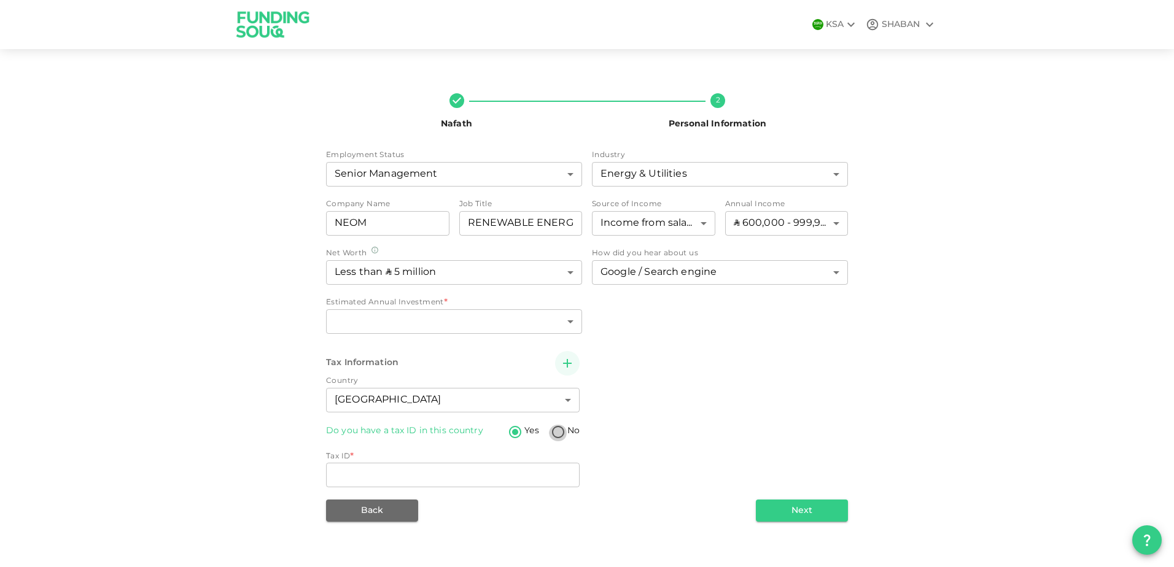
click at [551, 434] on input "No" at bounding box center [558, 433] width 18 height 17
radio input "true"
click at [463, 470] on body "KSA SHABAN Nafath 2 Personal Information Employment Status Senior Management 4 …" at bounding box center [587, 283] width 1174 height 567
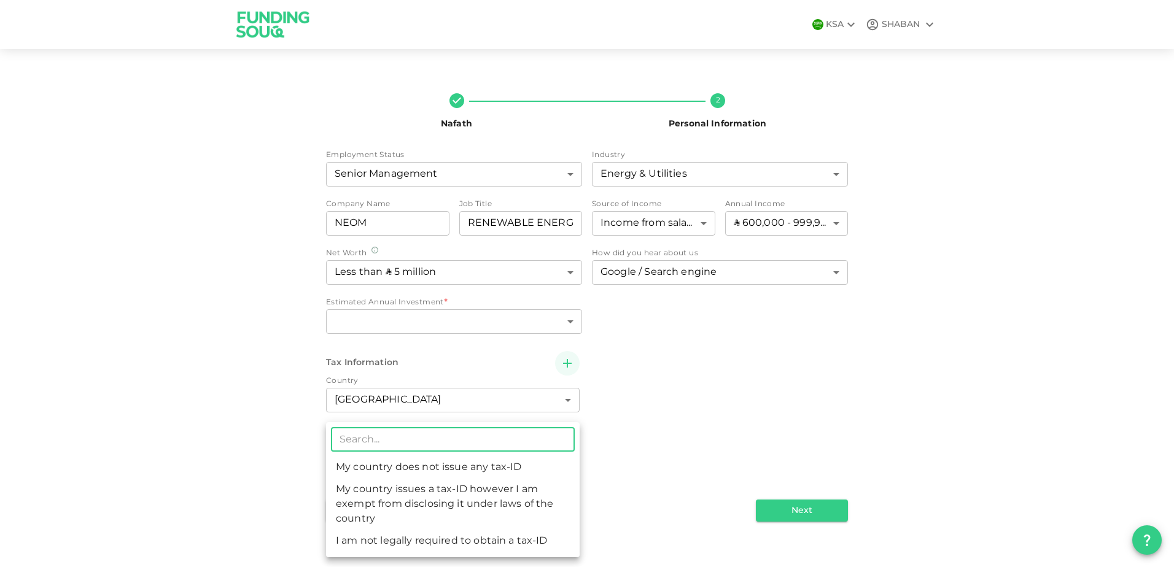
click at [463, 470] on li "My country does not issue any tax-ID" at bounding box center [453, 468] width 254 height 22
type input "1"
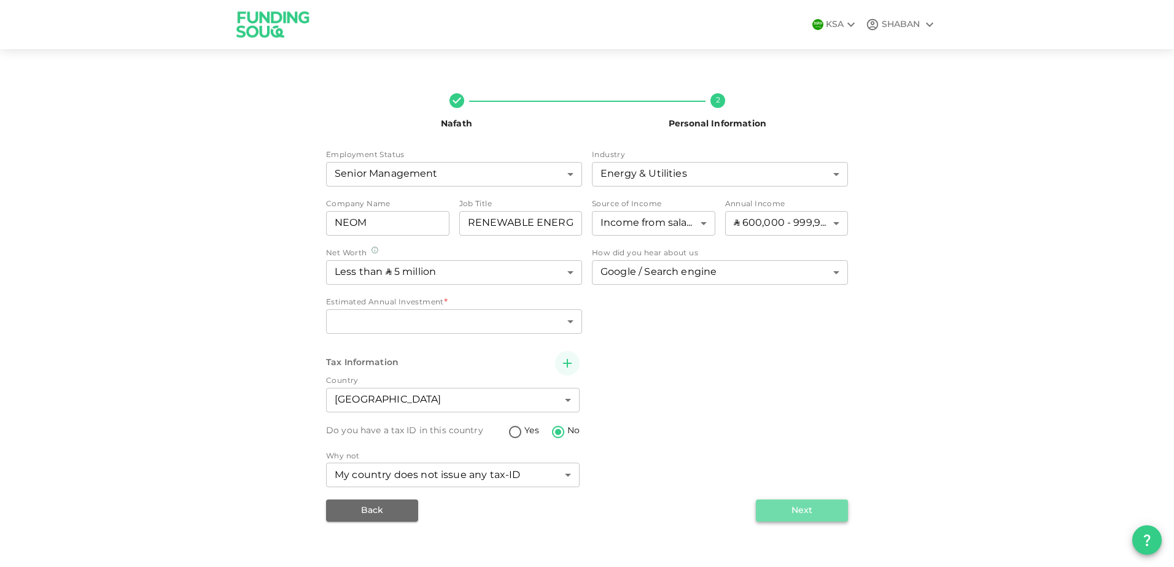
click at [797, 519] on button "Next" at bounding box center [802, 511] width 92 height 22
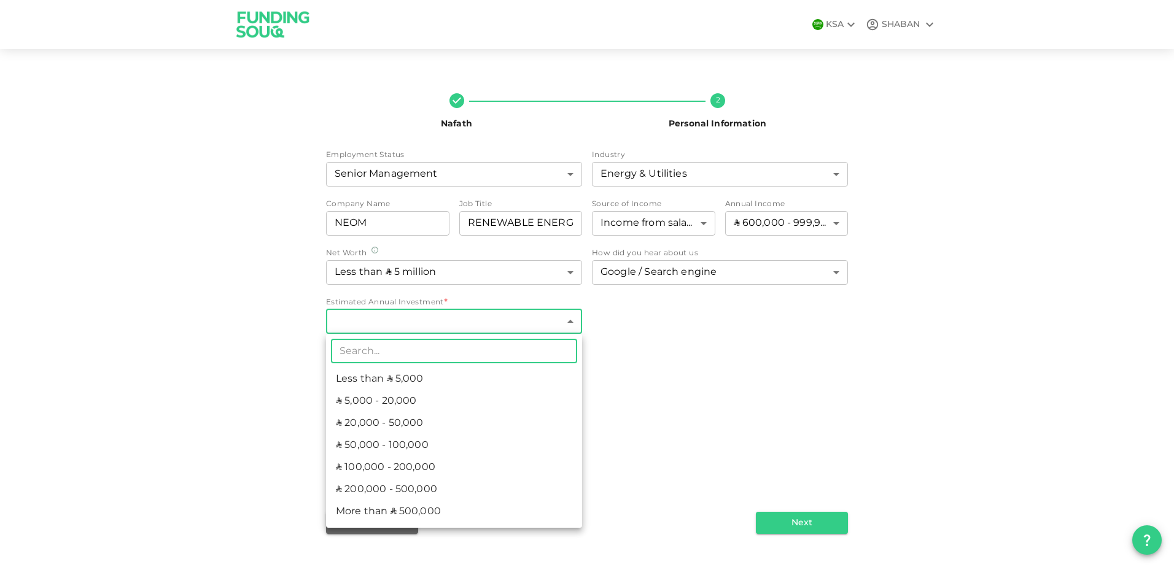
click at [565, 324] on body "KSA SHABAN Nafath 2 Personal Information Employment Status Senior Management 4 …" at bounding box center [587, 283] width 1174 height 567
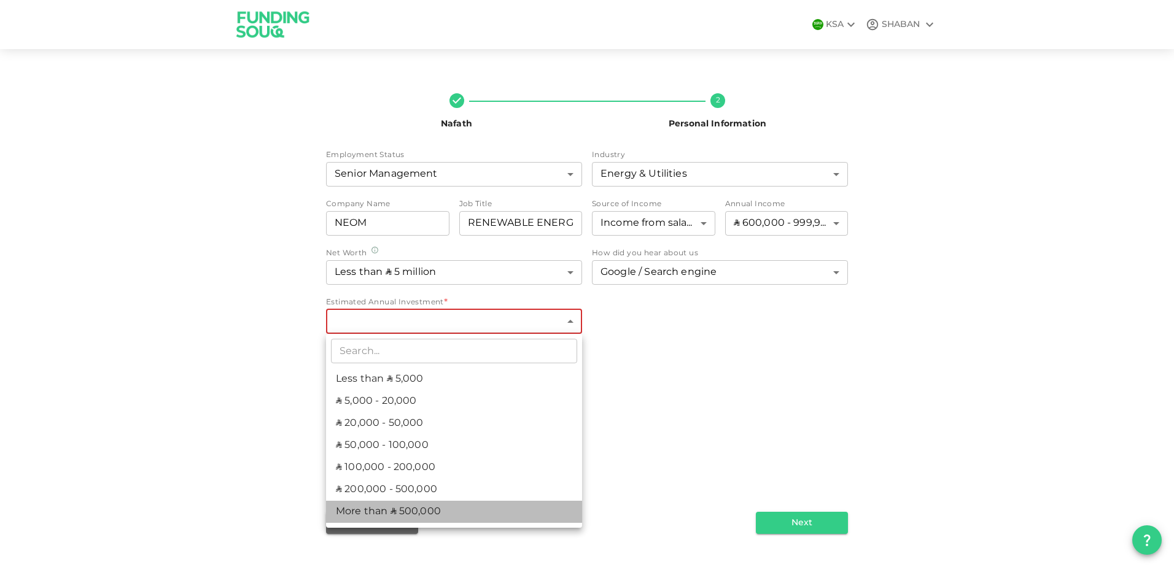
click at [436, 518] on li "More than ʢ 500,000" at bounding box center [454, 512] width 256 height 22
type input "7"
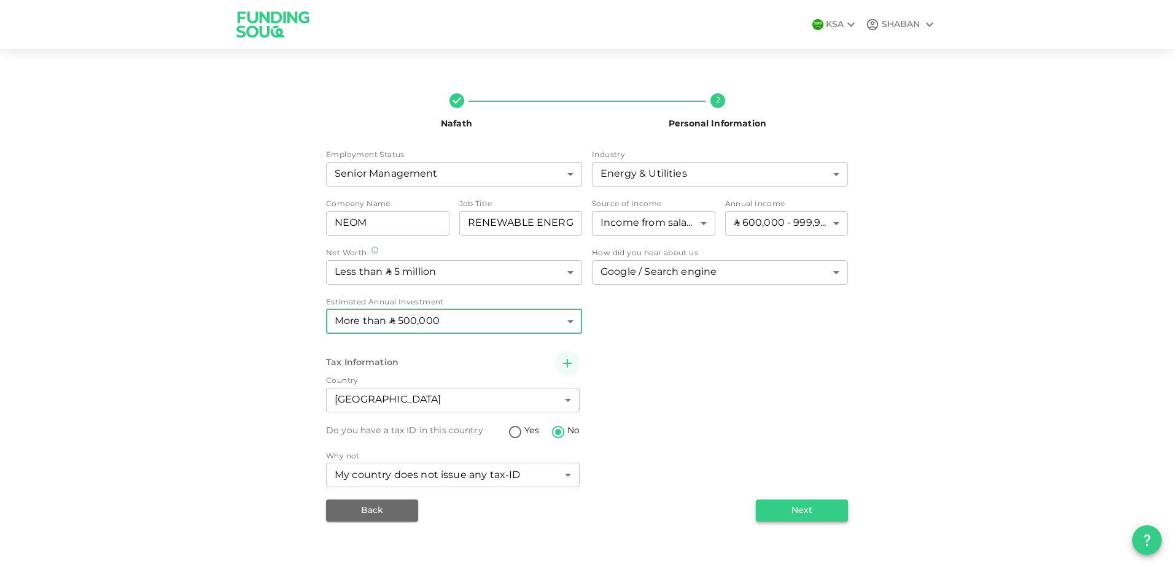
click at [817, 505] on button "Next" at bounding box center [802, 511] width 92 height 22
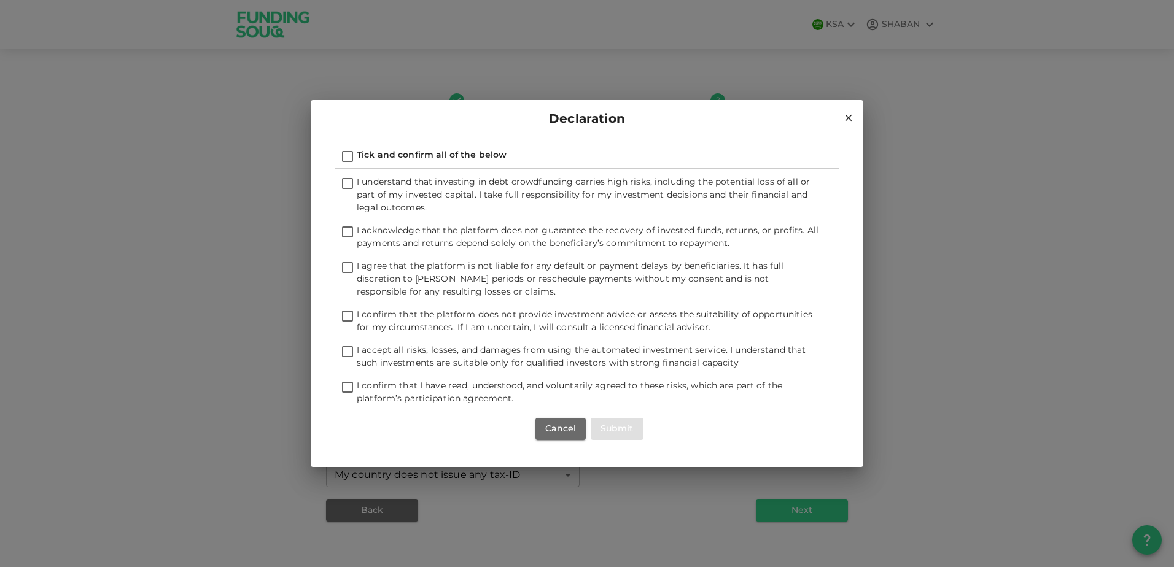
click at [354, 157] on input "Tick and confirm all of the below" at bounding box center [347, 157] width 18 height 17
checkbox input "true"
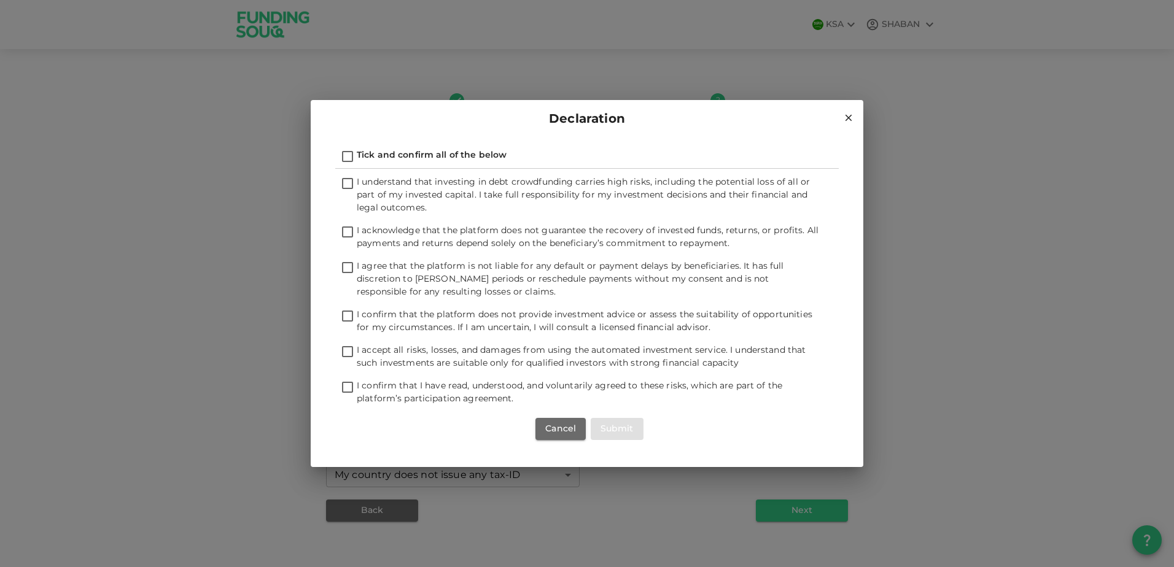
checkbox input "true"
click at [635, 427] on button "Submit" at bounding box center [617, 429] width 53 height 22
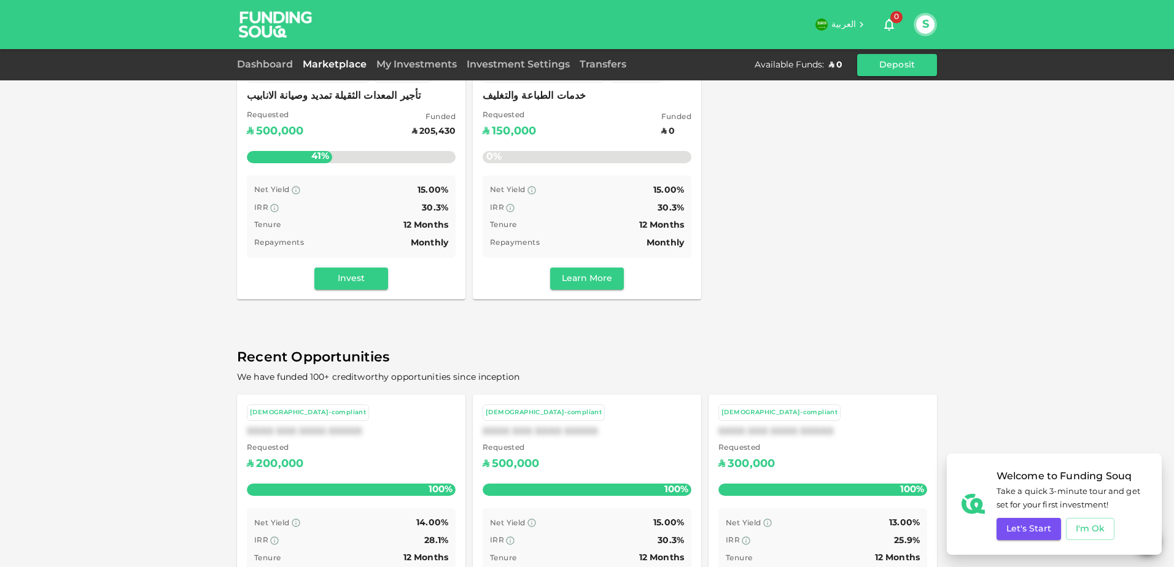
scroll to position [64, 0]
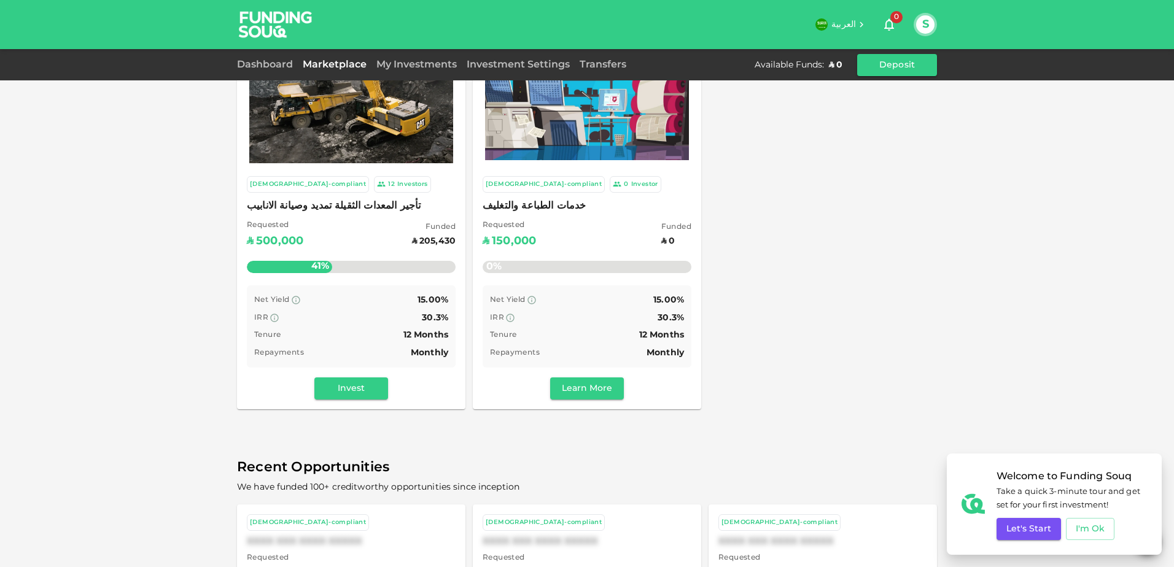
click at [894, 348] on div "Sharia-compliant 12 Investors تأجير المعدات الثقيلة تمديد وصيانة الانابيب Reque…" at bounding box center [587, 217] width 700 height 386
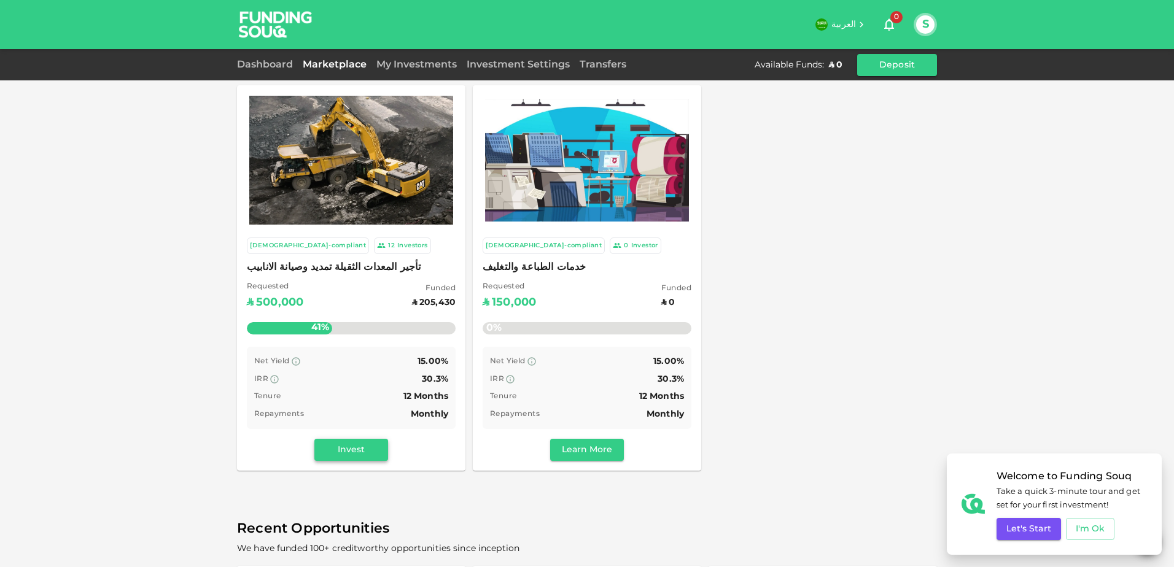
scroll to position [0, 0]
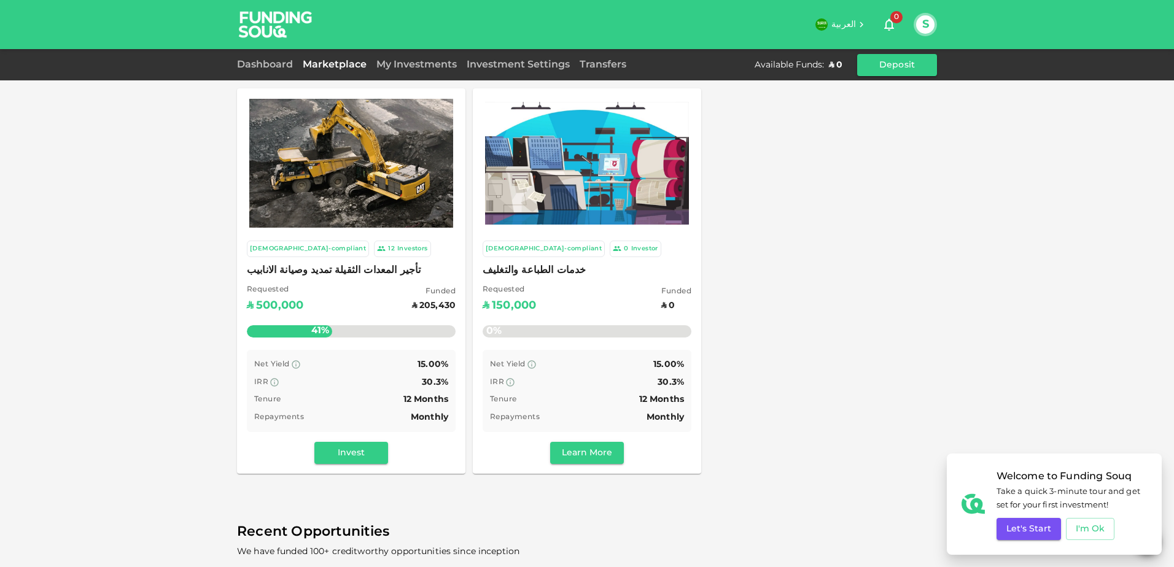
click at [268, 72] on div "Dashboard Marketplace My Investments Investment Settings Transfers Available Fu…" at bounding box center [587, 65] width 700 height 22
click at [266, 65] on link "Dashboard" at bounding box center [267, 64] width 61 height 9
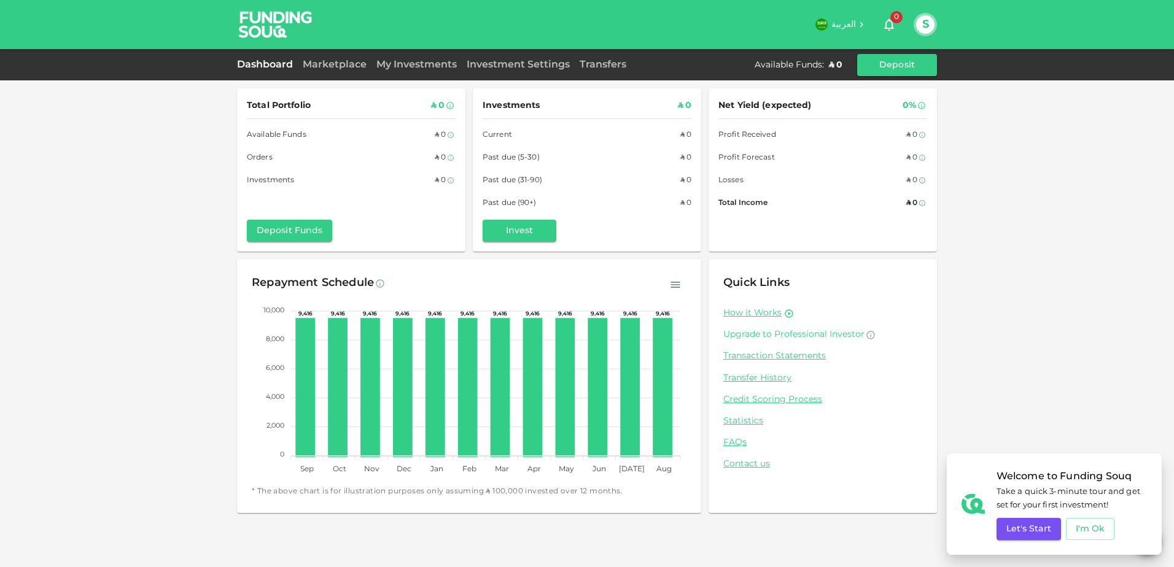
click at [754, 331] on link "Upgrade to Professional Investor" at bounding box center [822, 335] width 199 height 12
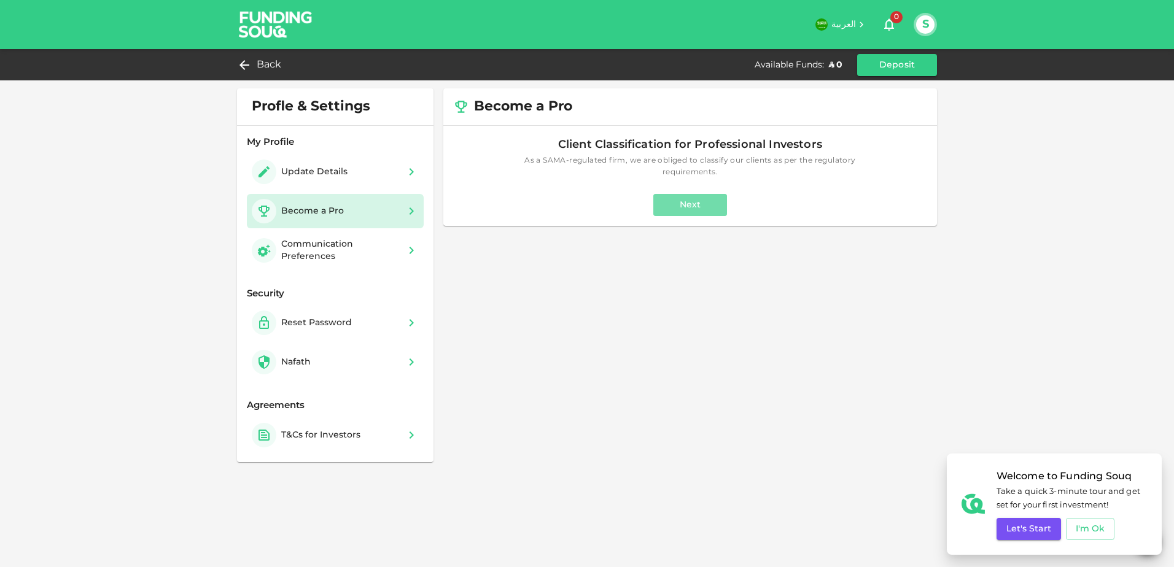
click at [667, 199] on button "Next" at bounding box center [690, 205] width 74 height 22
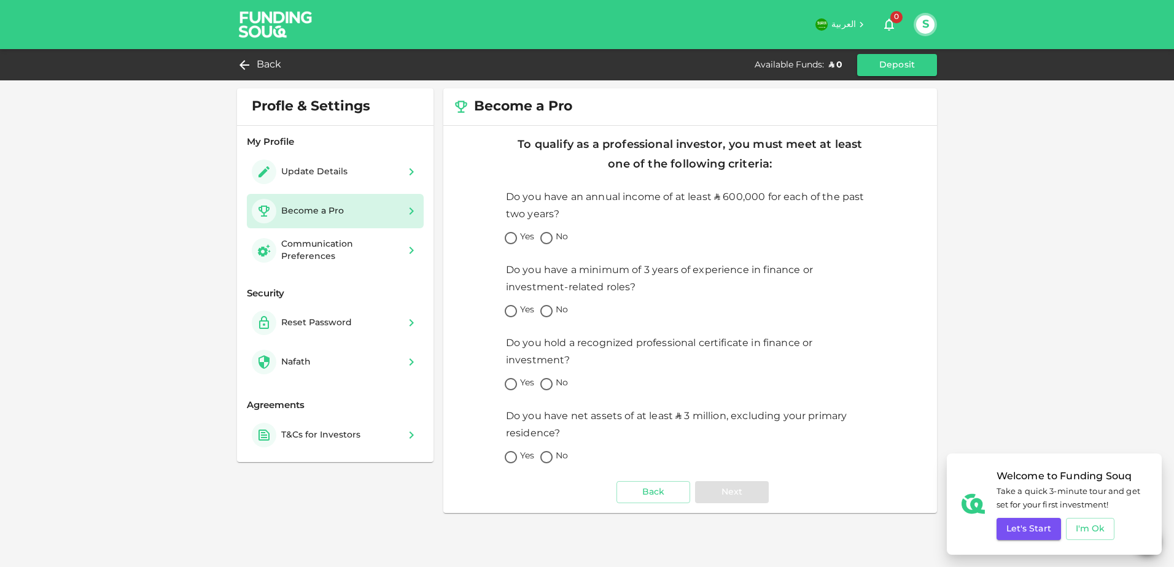
drag, startPoint x: 752, startPoint y: 209, endPoint x: 509, endPoint y: 242, distance: 245.3
click at [509, 242] on input "Yes" at bounding box center [511, 239] width 18 height 17
radio input "true"
click at [545, 312] on input "No" at bounding box center [546, 312] width 18 height 17
radio input "true"
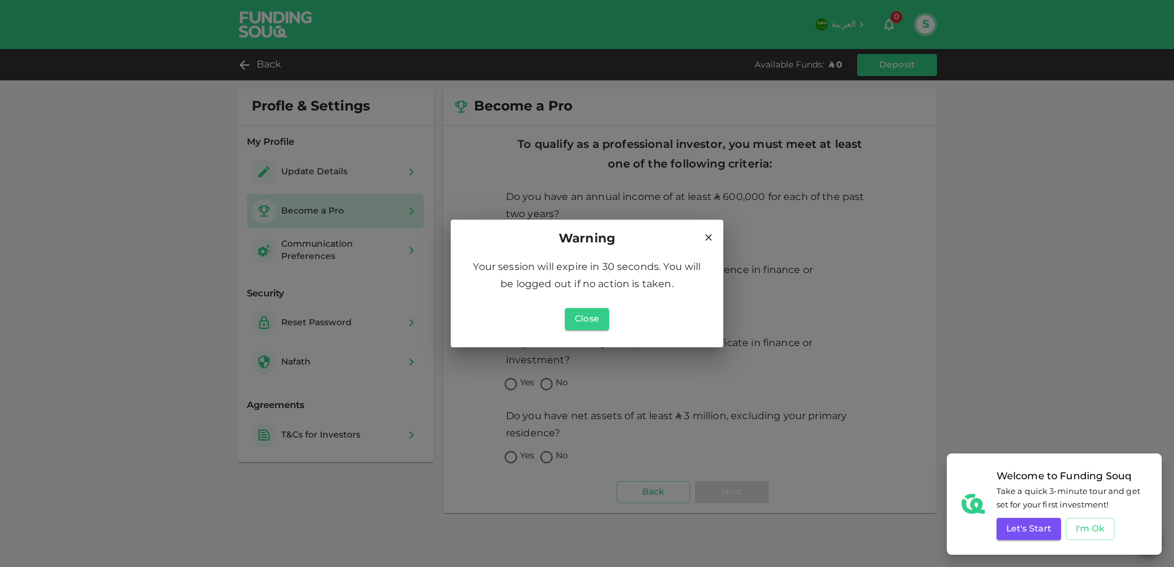
click at [708, 238] on icon at bounding box center [708, 237] width 7 height 7
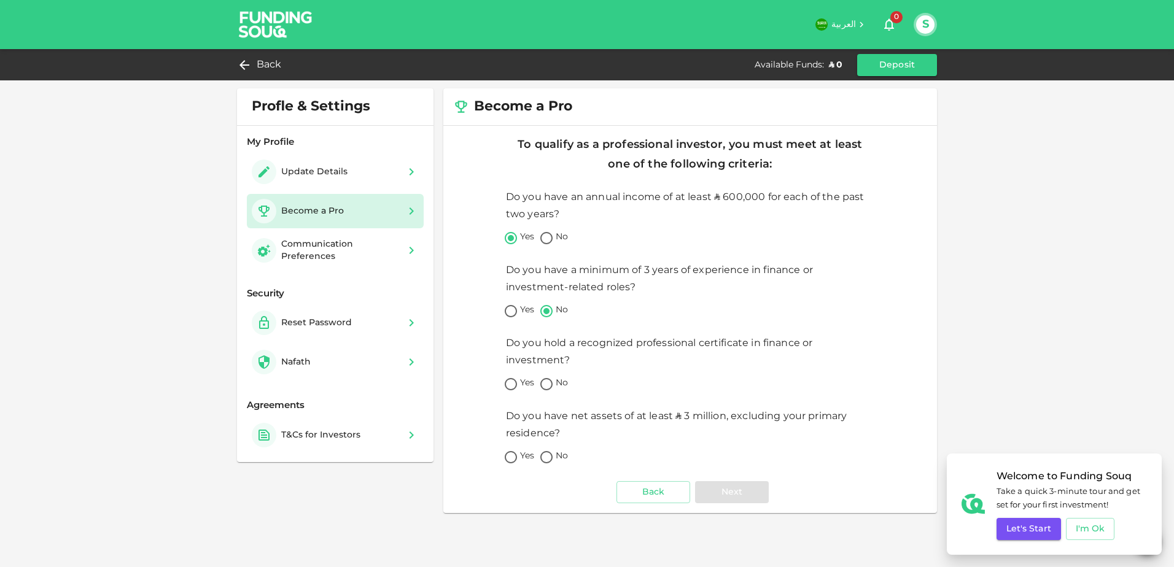
click at [549, 390] on input "No" at bounding box center [546, 385] width 18 height 17
radio input "true"
click at [549, 458] on input "No" at bounding box center [546, 458] width 18 height 17
radio input "true"
click at [765, 493] on button "Next" at bounding box center [732, 492] width 74 height 22
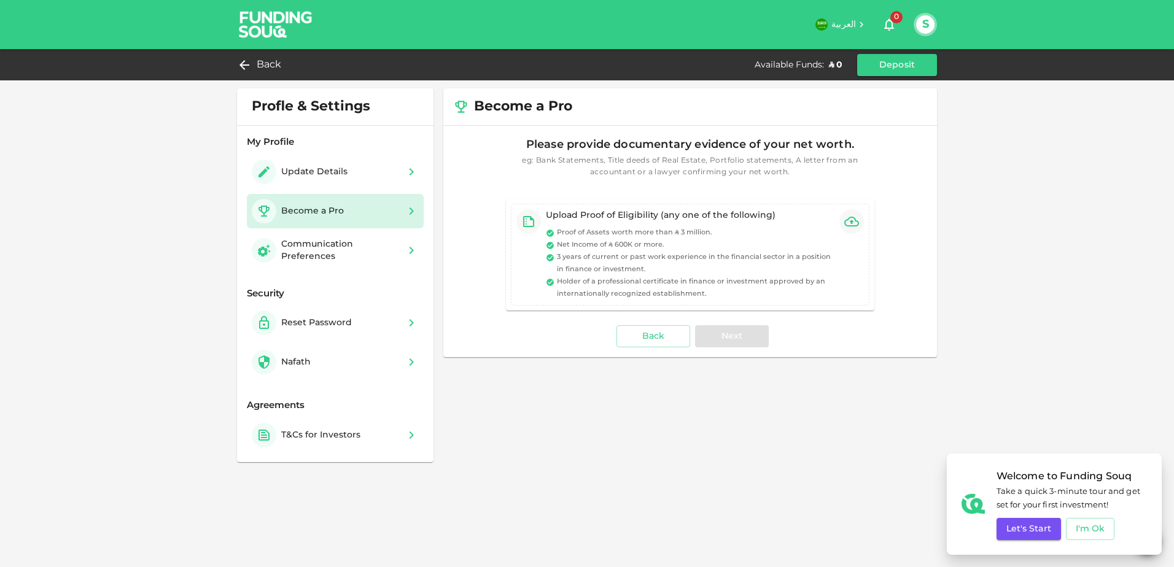
click at [309, 217] on div "Become a Pro" at bounding box center [300, 211] width 97 height 25
click at [309, 181] on div "Update Details" at bounding box center [302, 172] width 101 height 25
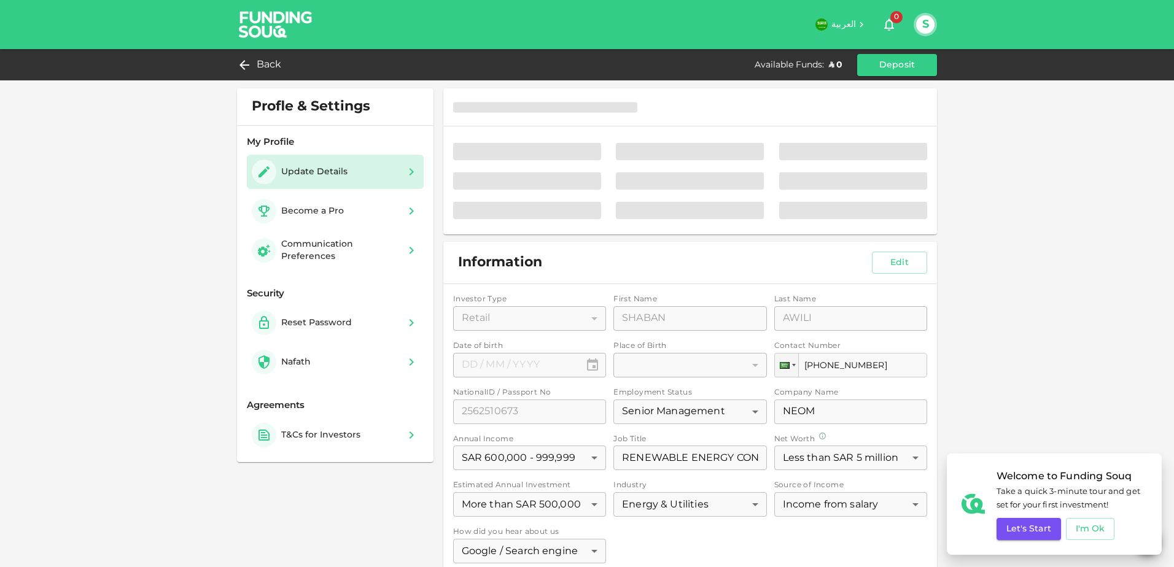
type input "⁦⁨30⁩ / ⁨07⁩ / ⁨1978⁩⁩"
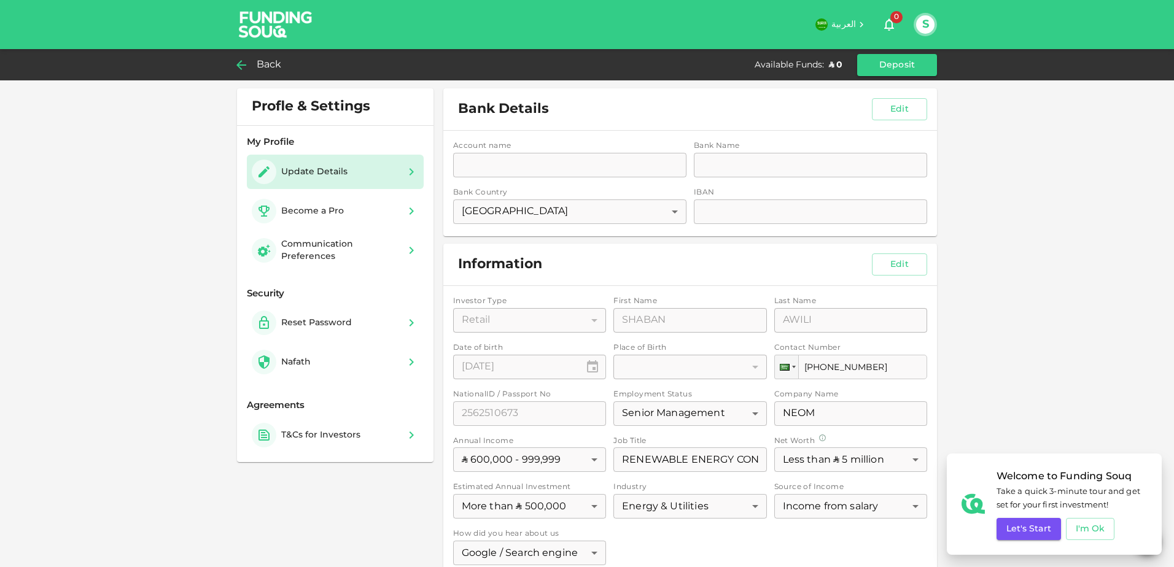
click at [269, 68] on span "Back" at bounding box center [269, 64] width 25 height 17
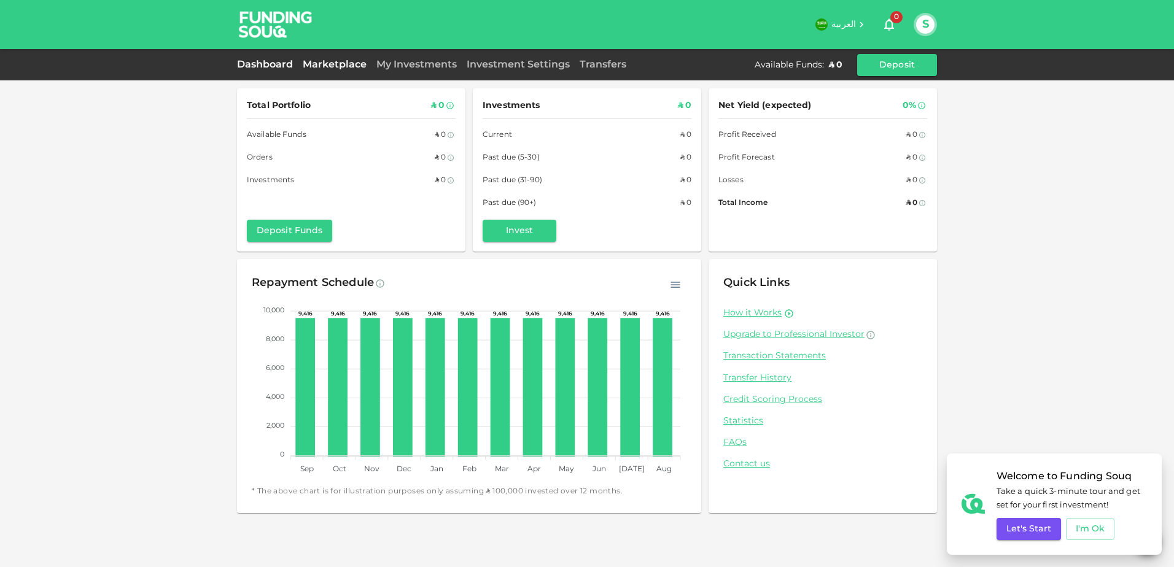
click at [330, 67] on link "Marketplace" at bounding box center [335, 64] width 74 height 9
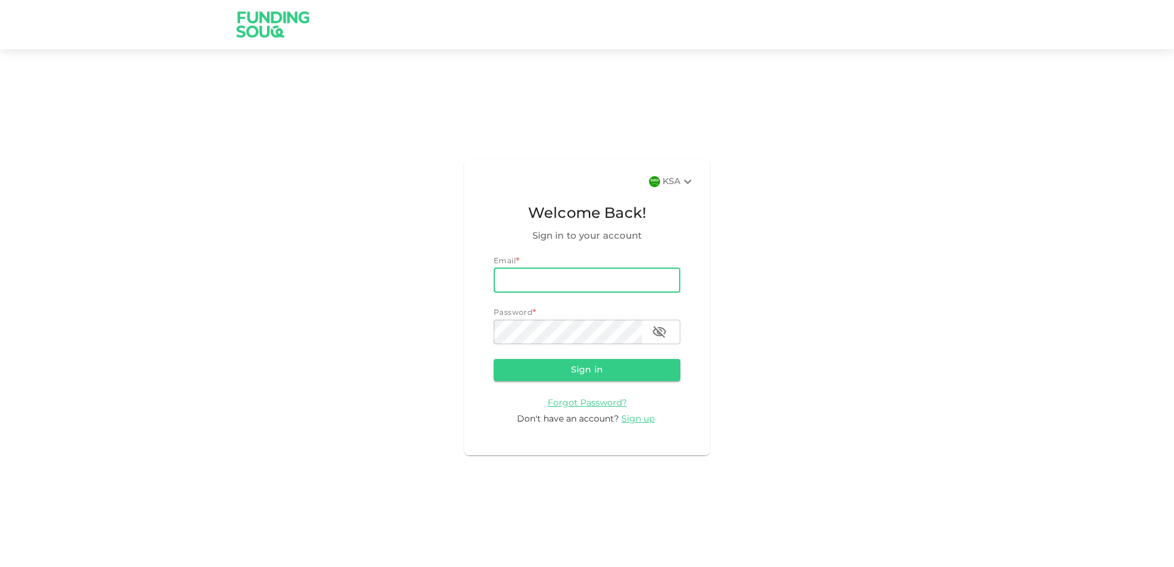
type input "[EMAIL_ADDRESS][DOMAIN_NAME]"
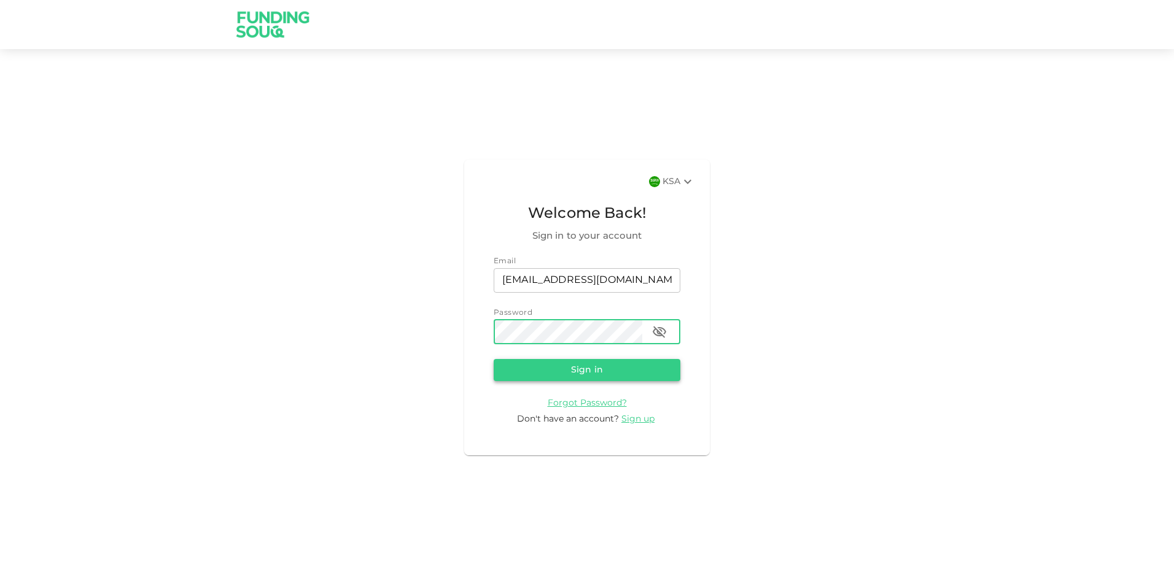
click at [630, 372] on button "Sign in" at bounding box center [587, 370] width 187 height 22
click at [385, 336] on div "KSA Welcome Back! Sign in to your account Email email shaban.awili@gmail.com em…" at bounding box center [587, 307] width 1174 height 487
click at [522, 378] on button "Sign in" at bounding box center [587, 370] width 187 height 22
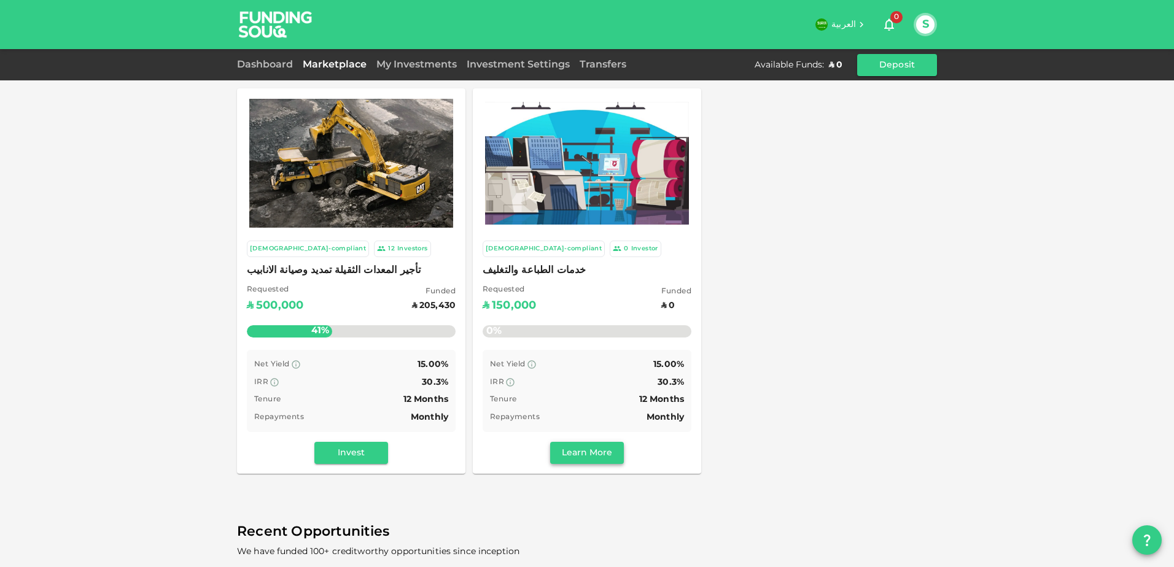
click at [587, 453] on button "Learn More" at bounding box center [587, 453] width 74 height 22
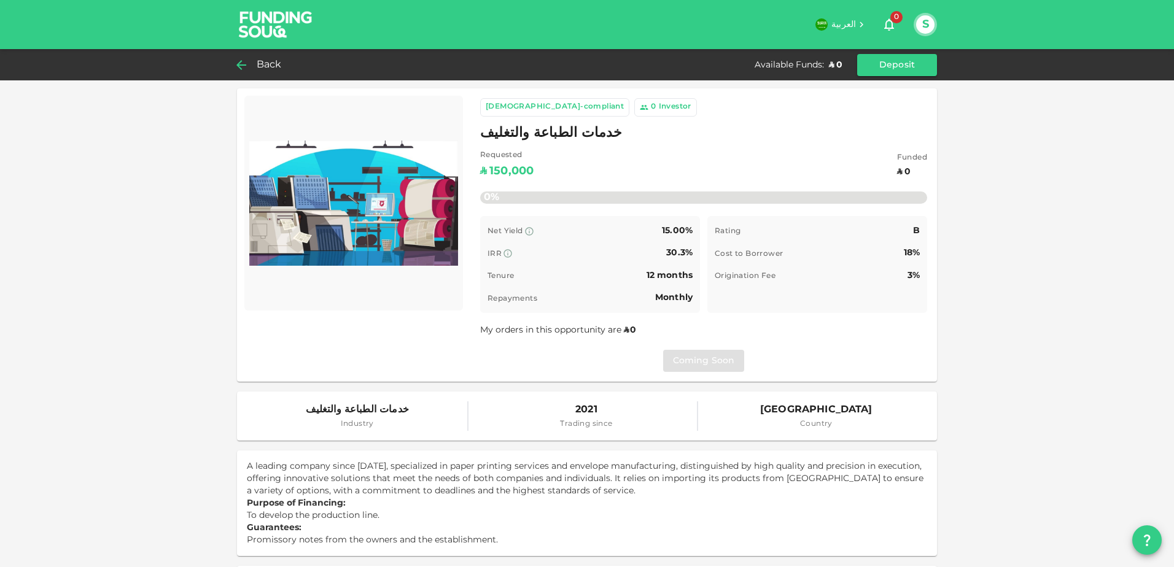
click at [243, 58] on icon at bounding box center [241, 65] width 15 height 15
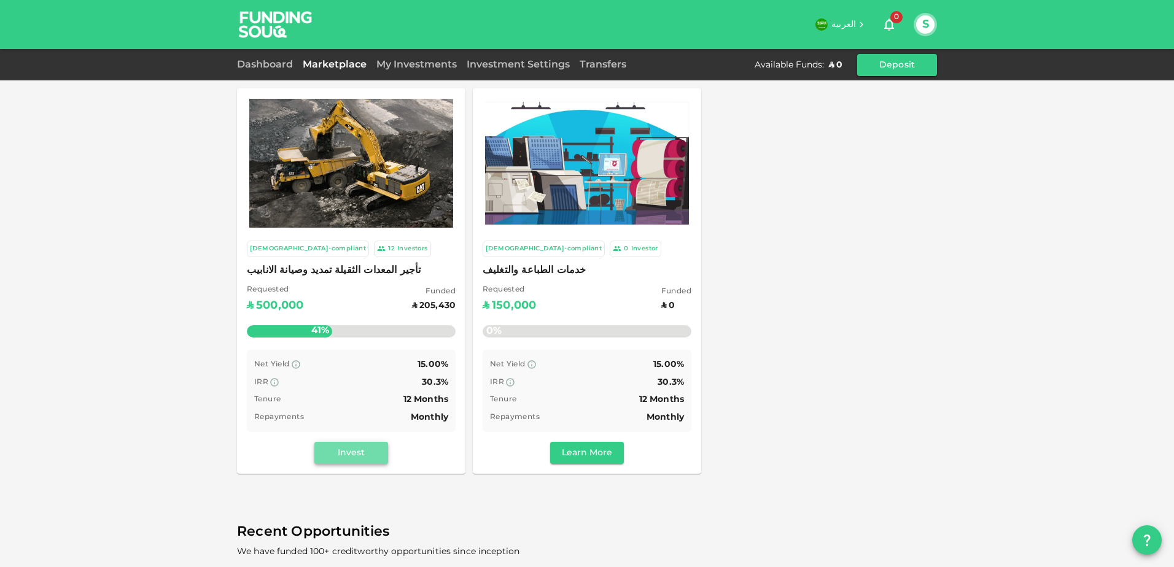
click at [354, 446] on button "Invest" at bounding box center [351, 453] width 74 height 22
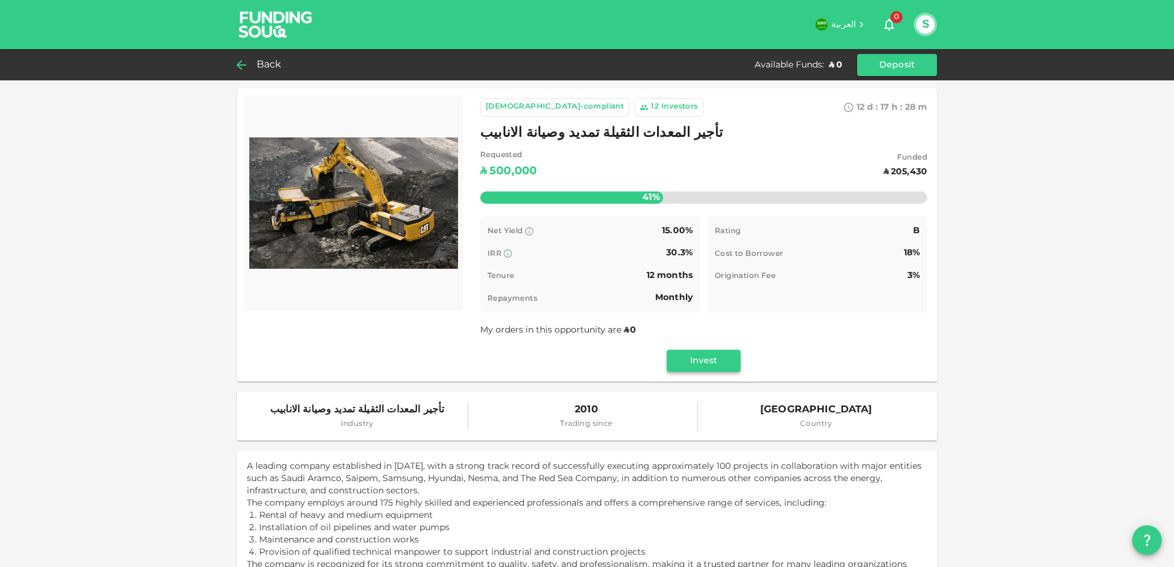
click at [696, 363] on button "Invest" at bounding box center [704, 361] width 74 height 22
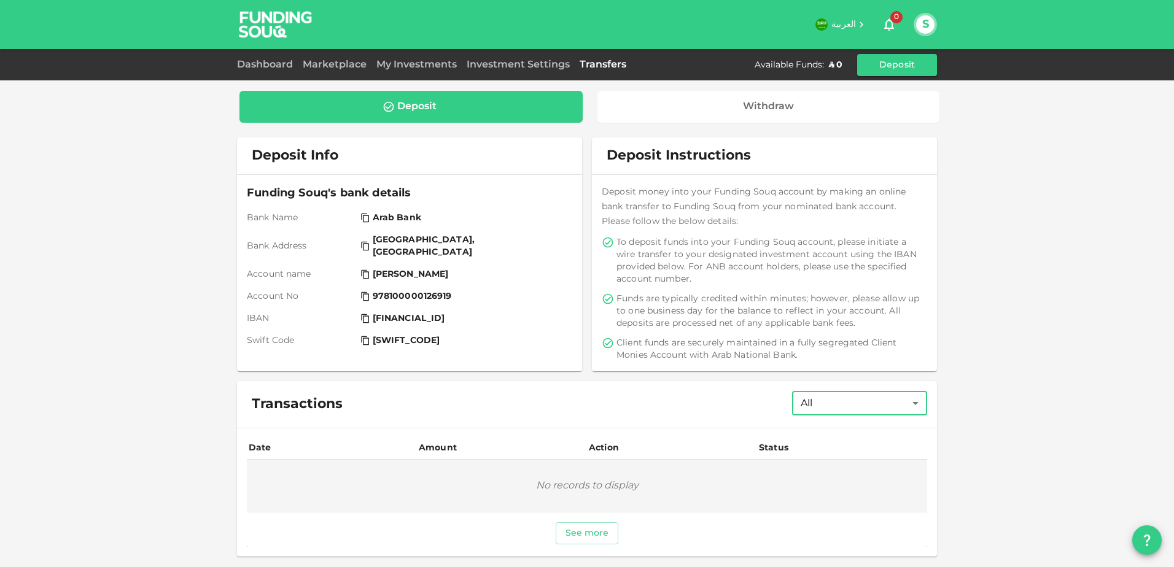
click at [899, 413] on body "العربية 0 S Dashboard Marketplace My Investments Investment Settings Transfers …" at bounding box center [587, 283] width 1174 height 567
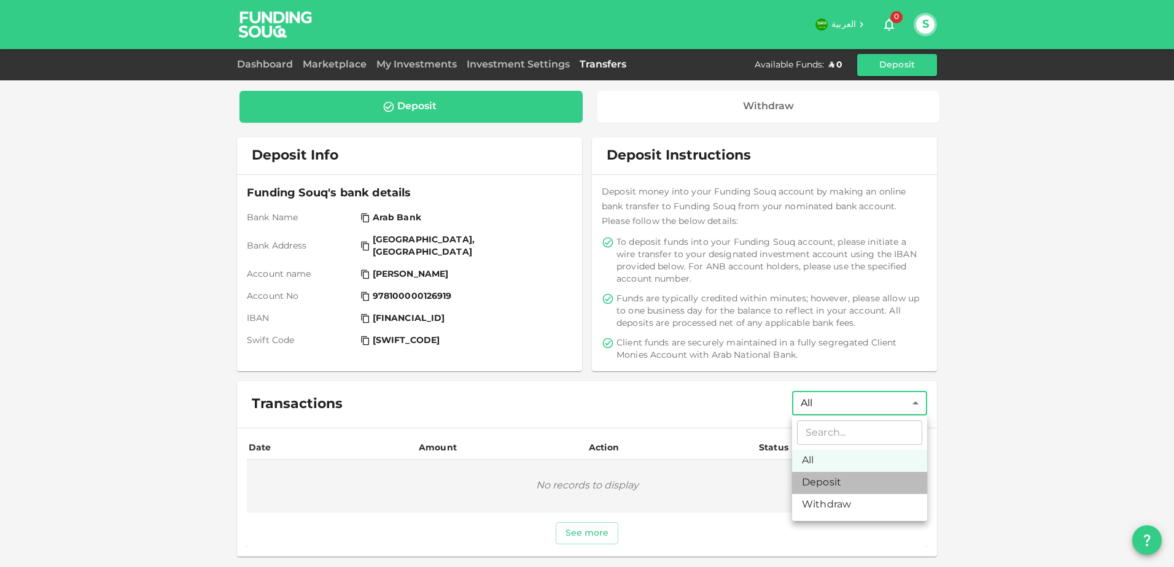
click at [835, 487] on li "Deposit" at bounding box center [859, 483] width 135 height 22
type input "Deposit"
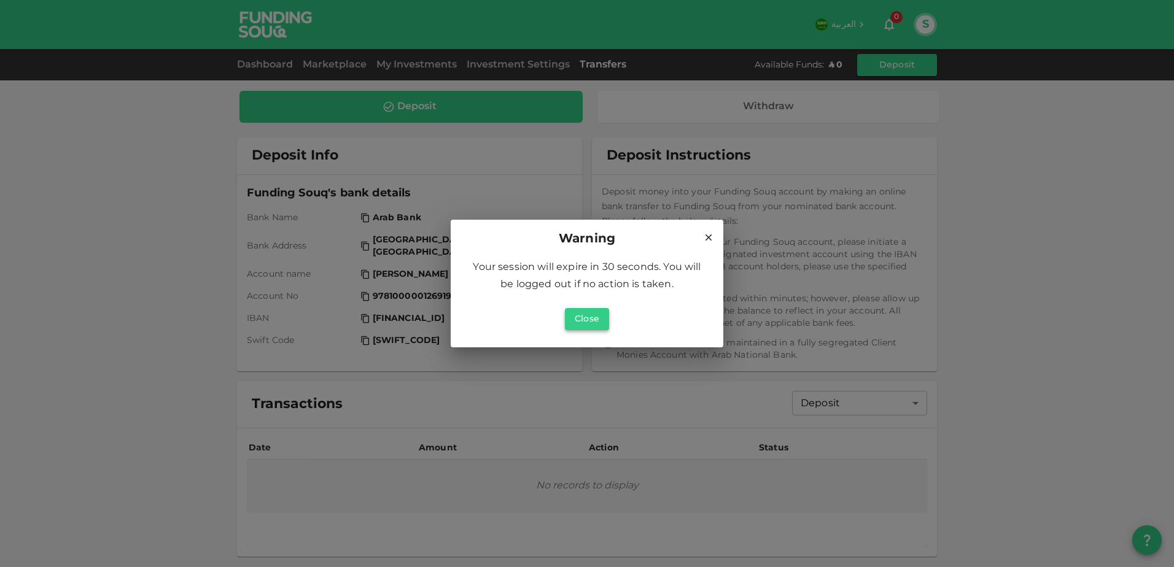
click at [588, 317] on button "Close" at bounding box center [587, 319] width 44 height 22
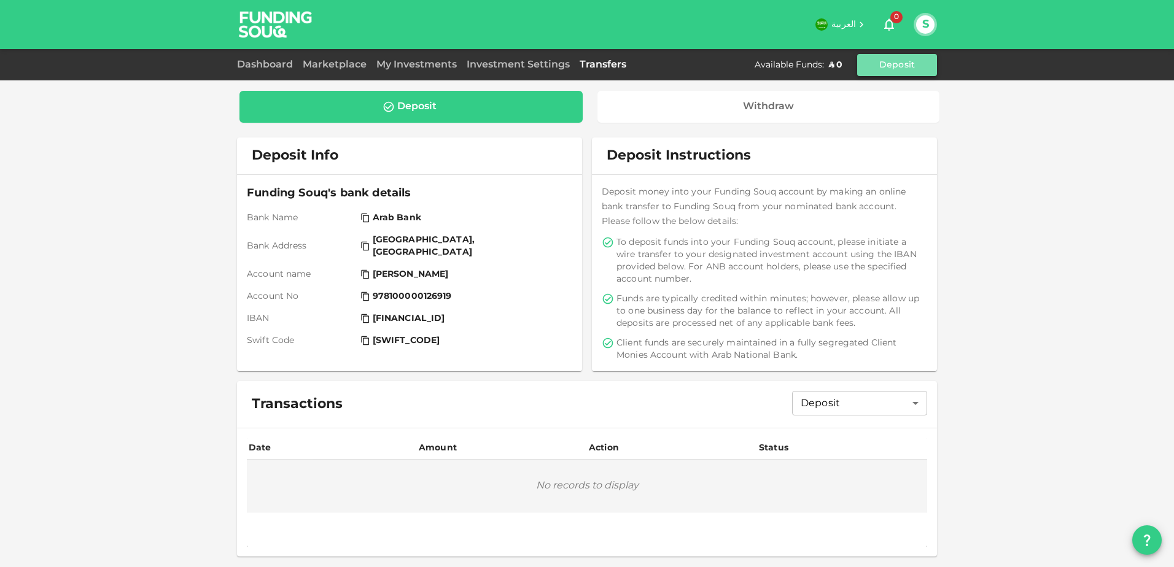
click at [871, 74] on button "Deposit" at bounding box center [897, 65] width 80 height 22
click at [842, 64] on div "Available Funds : ʢ 0" at bounding box center [800, 65] width 93 height 12
click at [532, 69] on div "Investment Settings" at bounding box center [518, 65] width 113 height 15
click at [509, 68] on link "Investment Settings" at bounding box center [518, 64] width 113 height 9
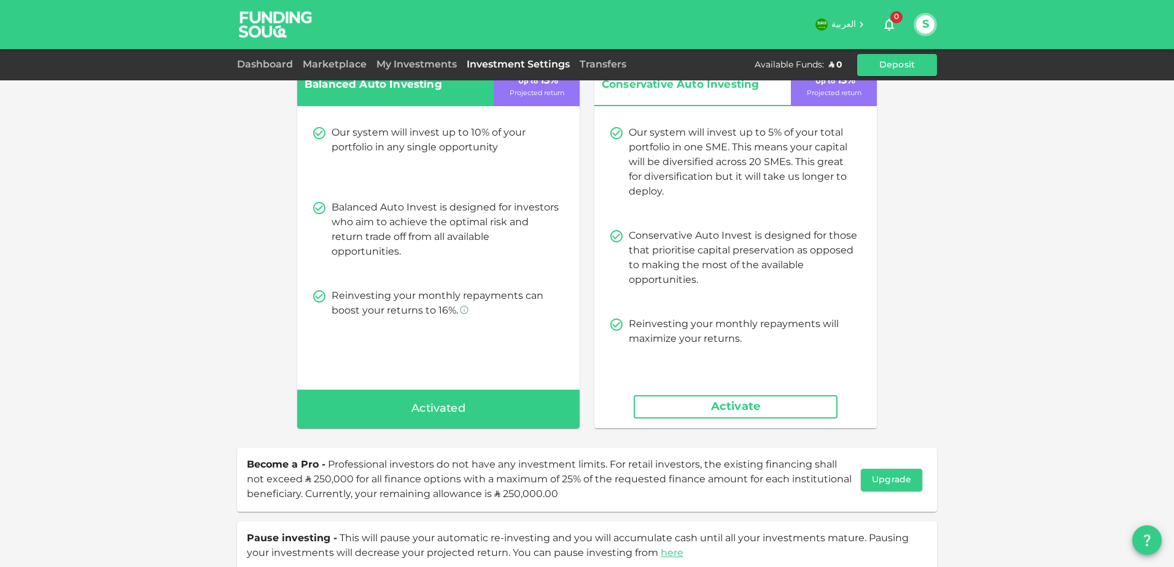
scroll to position [87, 0]
